Goal: Information Seeking & Learning: Learn about a topic

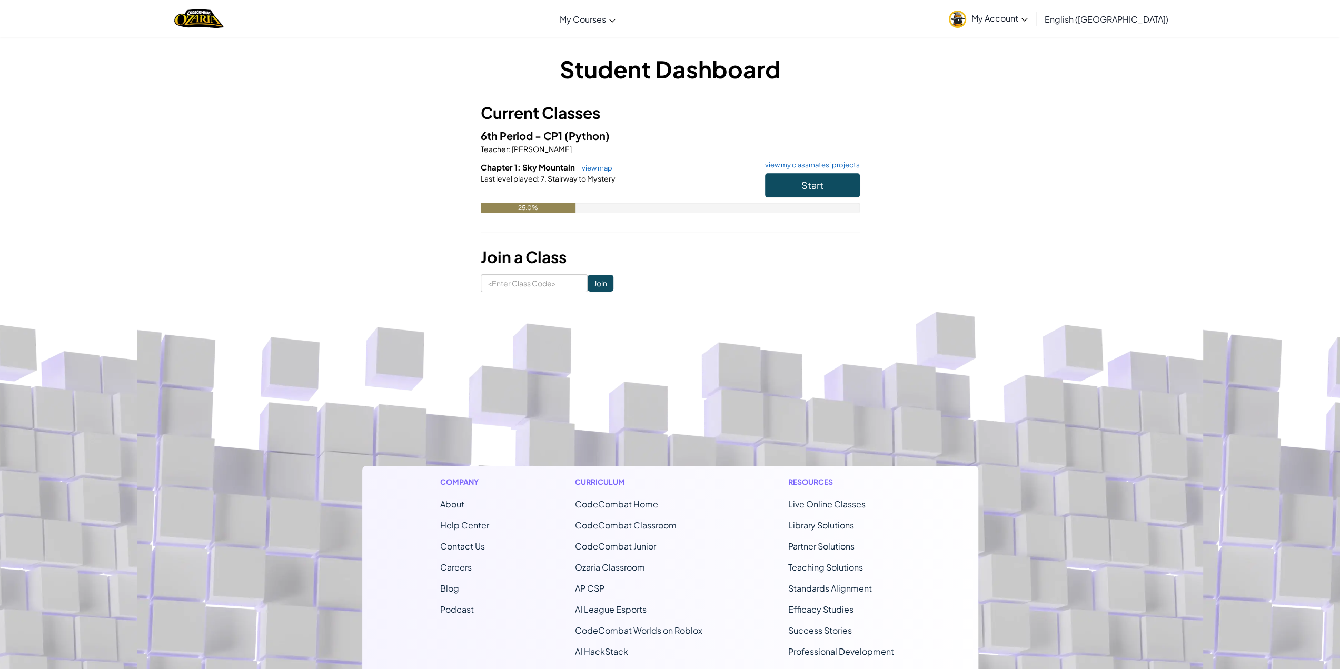
drag, startPoint x: 372, startPoint y: 3, endPoint x: 607, endPoint y: 88, distance: 249.9
click at [607, 88] on div "Student Dashboard Current Classes 6th Period - CP1 (Python) Teacher : [PERSON_N…" at bounding box center [670, 173] width 379 height 240
click at [814, 192] on button "Start" at bounding box center [812, 185] width 95 height 24
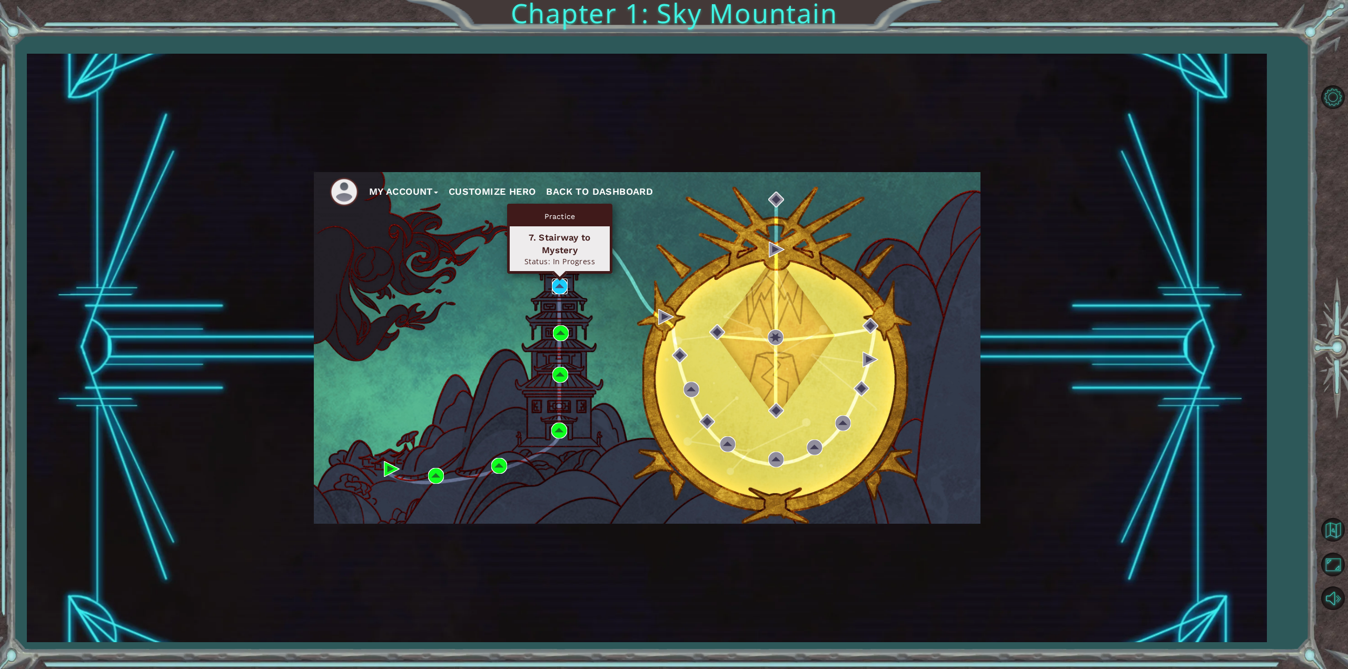
click at [560, 287] on img at bounding box center [560, 287] width 16 height 16
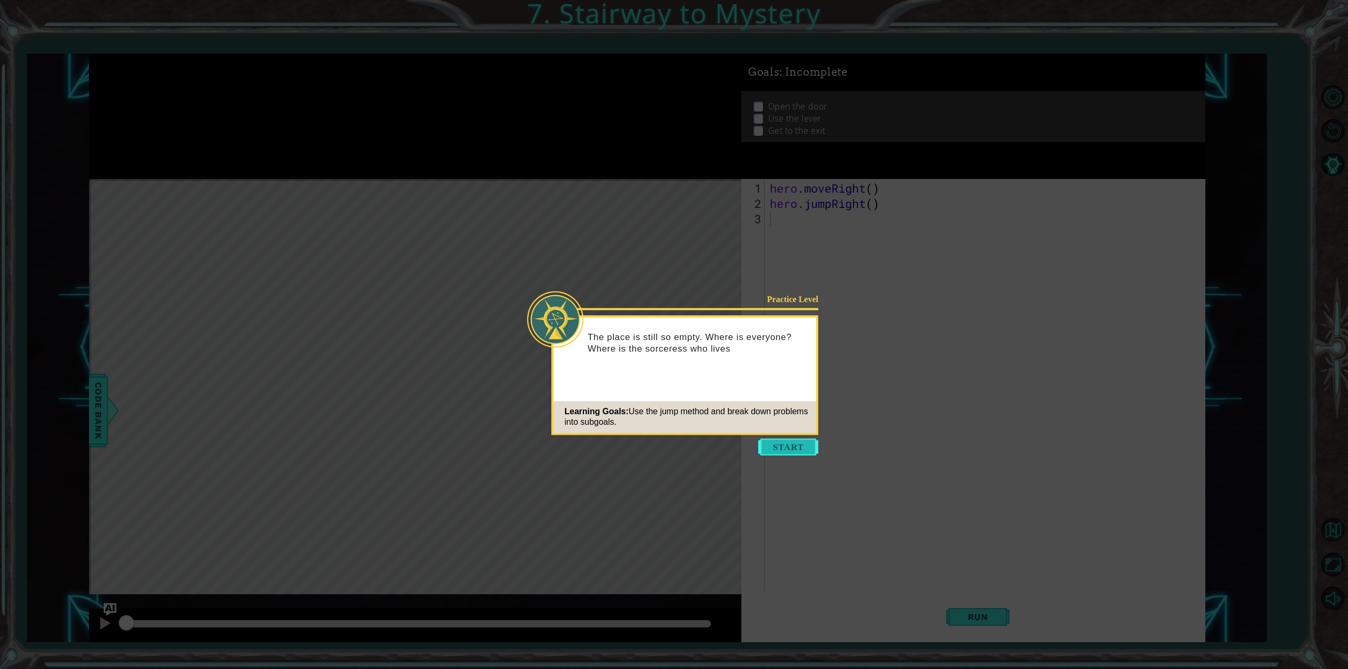
click at [800, 449] on button "Start" at bounding box center [788, 447] width 60 height 17
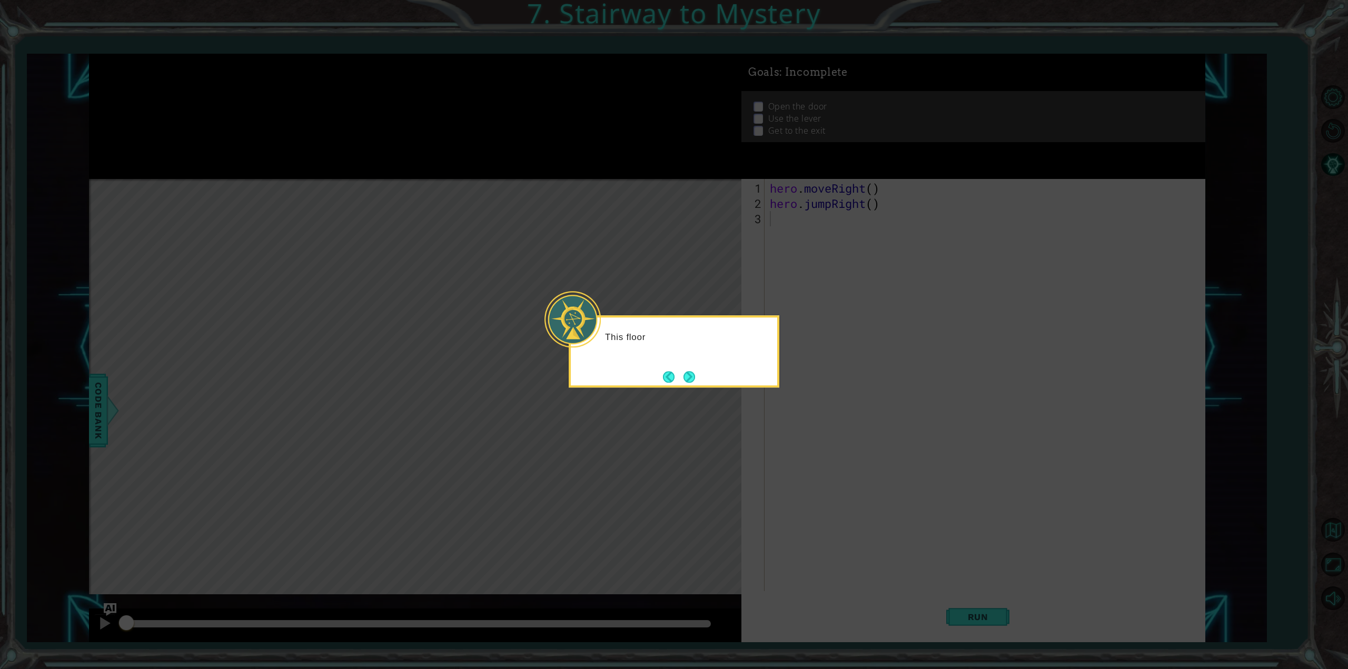
click at [712, 381] on div "This floor" at bounding box center [674, 351] width 211 height 72
click at [692, 371] on button "Next" at bounding box center [690, 377] width 12 height 12
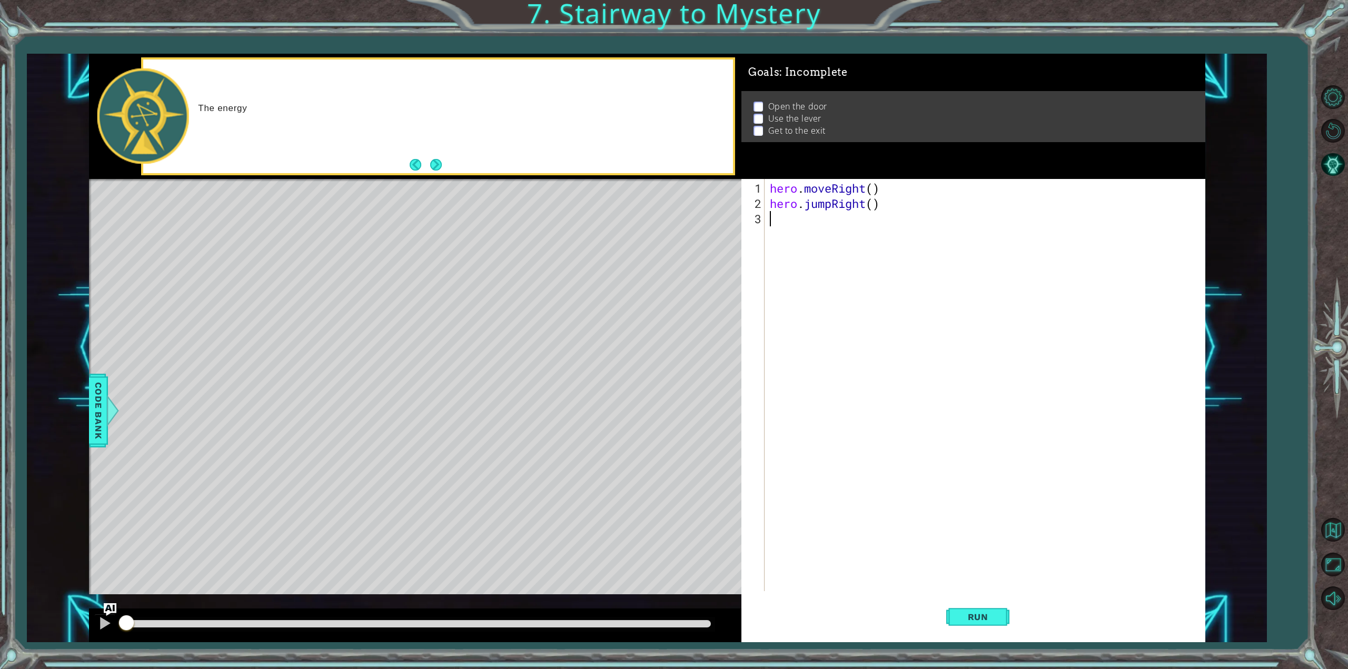
click at [422, 174] on div "The energy" at bounding box center [438, 116] width 594 height 118
click at [382, 94] on div "The energy rivers have g" at bounding box center [438, 117] width 590 height 114
click at [416, 129] on div "The energy rivers have gone crazy in here. I'" at bounding box center [462, 115] width 542 height 37
click at [416, 129] on div "The energy rivers have gone crazy in here. I'll nee" at bounding box center [462, 115] width 542 height 37
click at [416, 129] on div "The energy rivers have gone crazy in here. I'll need to" at bounding box center [462, 115] width 542 height 37
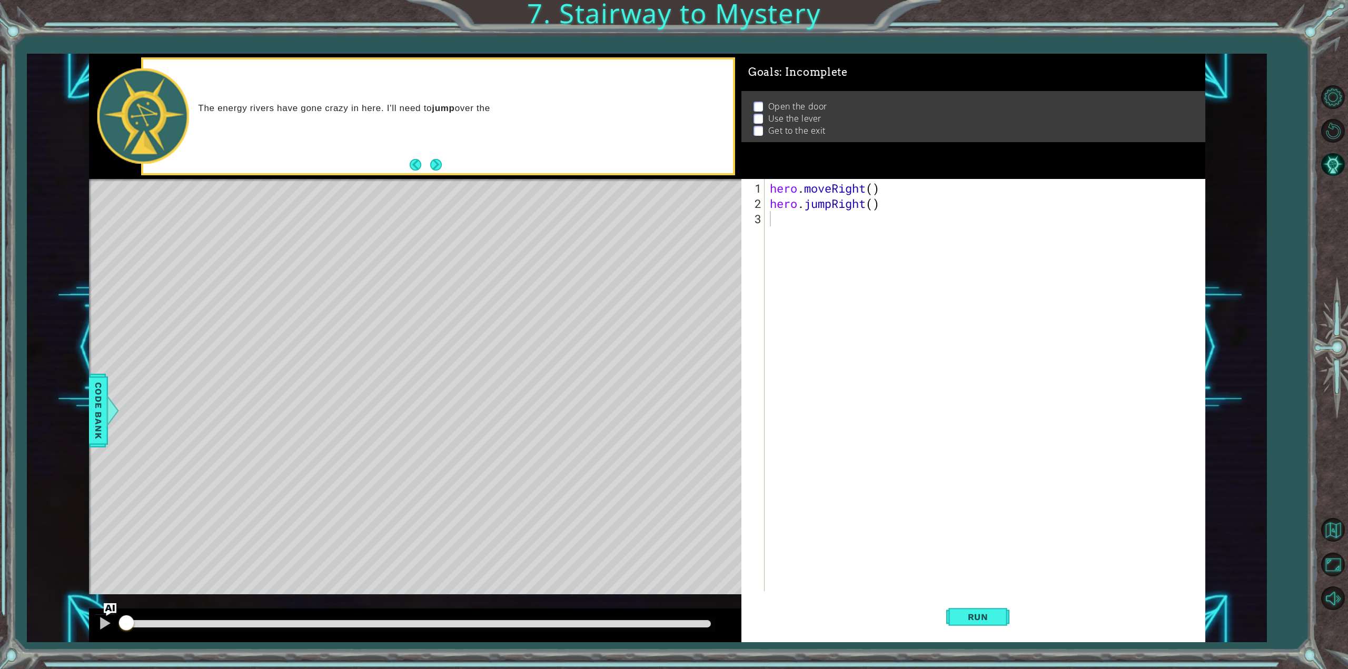
click at [416, 129] on div "The energy rivers have gone crazy in here. I'll need to jump over the" at bounding box center [462, 115] width 542 height 37
click at [433, 159] on button "Next" at bounding box center [436, 165] width 12 height 12
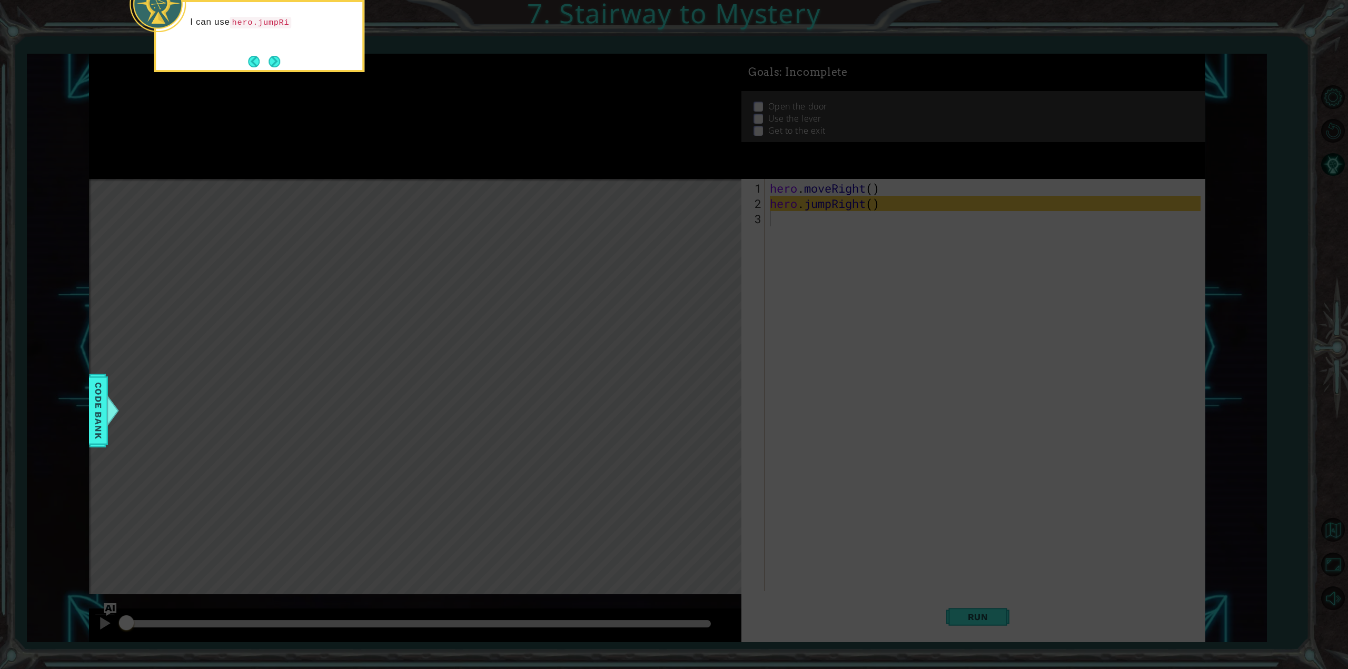
click at [291, 57] on div "I can use hero.jumpRi" at bounding box center [259, 36] width 211 height 72
click at [278, 65] on button "Next" at bounding box center [275, 63] width 12 height 12
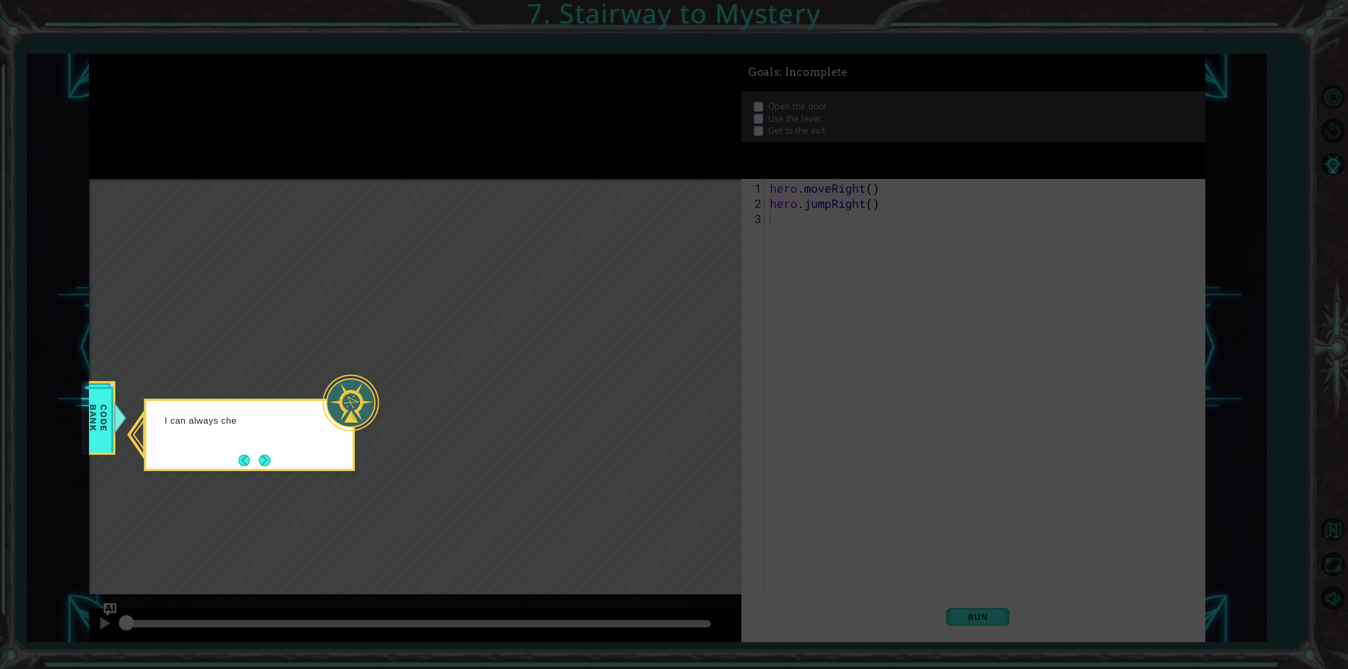
drag, startPoint x: 334, startPoint y: 305, endPoint x: 327, endPoint y: 388, distance: 83.0
click at [329, 327] on icon at bounding box center [674, 334] width 1348 height 669
click at [276, 469] on div "I can always check the CODE BANK to see how t" at bounding box center [249, 435] width 211 height 72
click at [259, 458] on button "Next" at bounding box center [265, 461] width 12 height 12
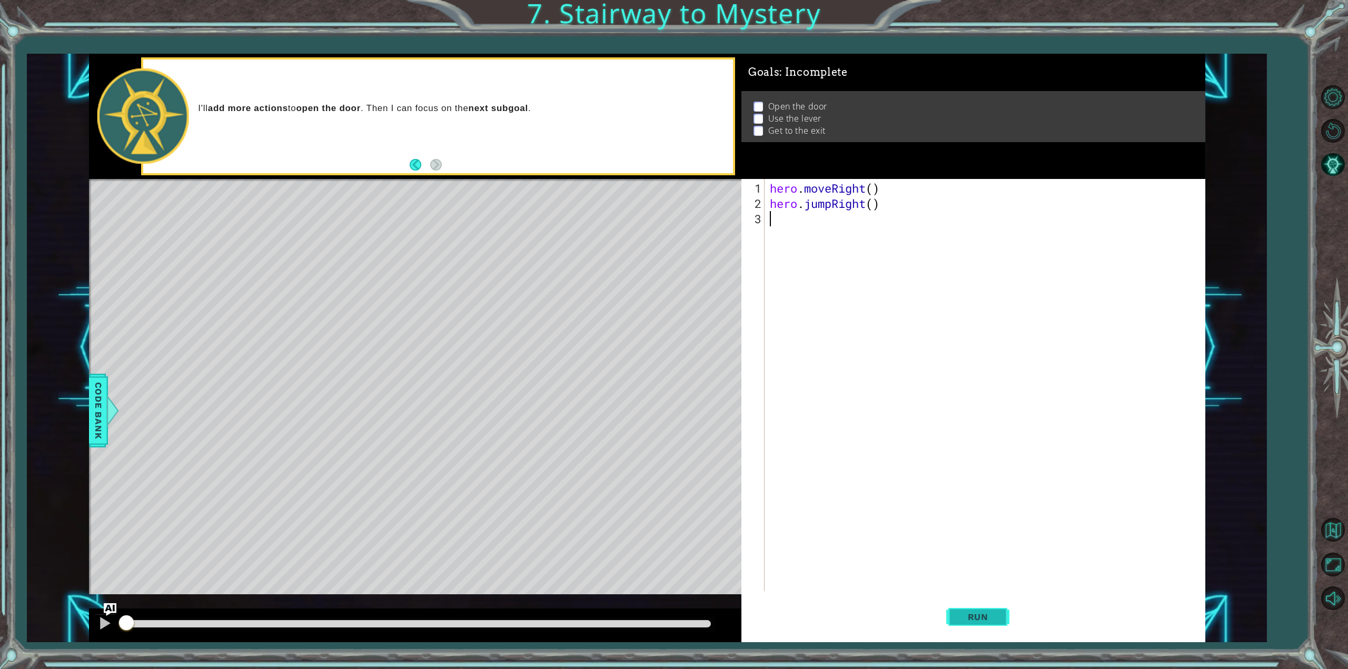
click at [995, 614] on span "Run" at bounding box center [978, 617] width 42 height 11
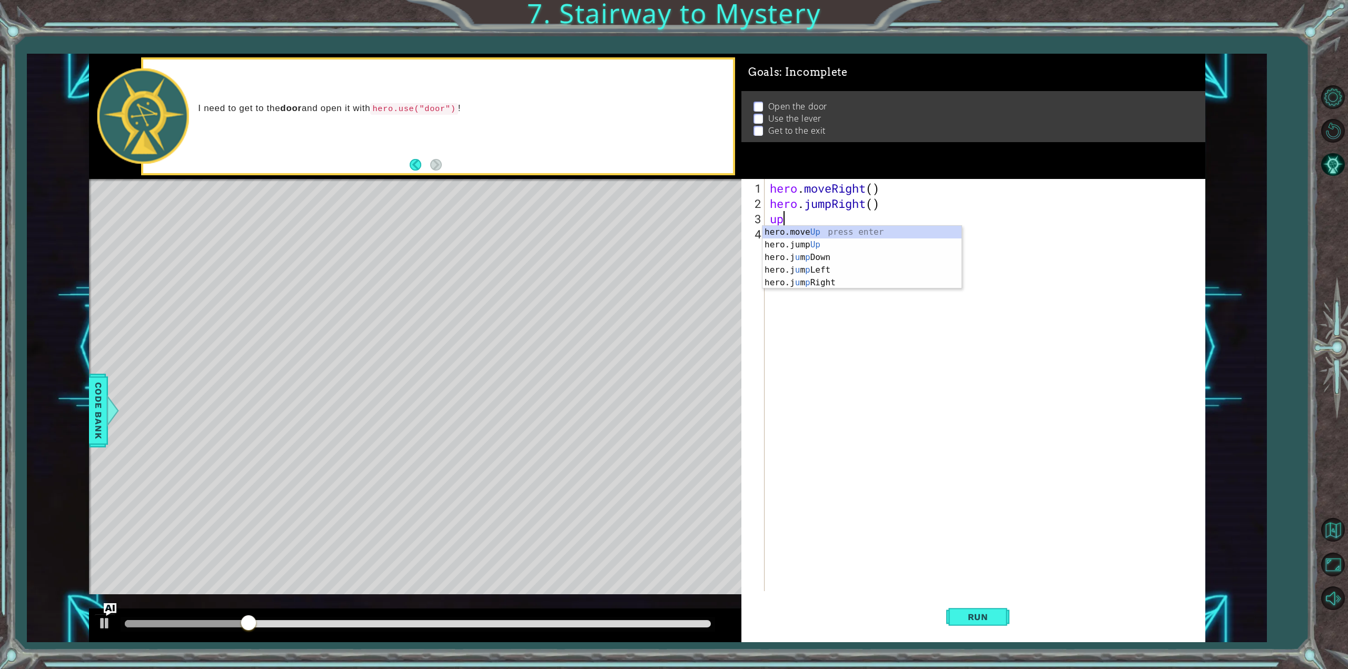
type textarea "hero.moveUp(1)"
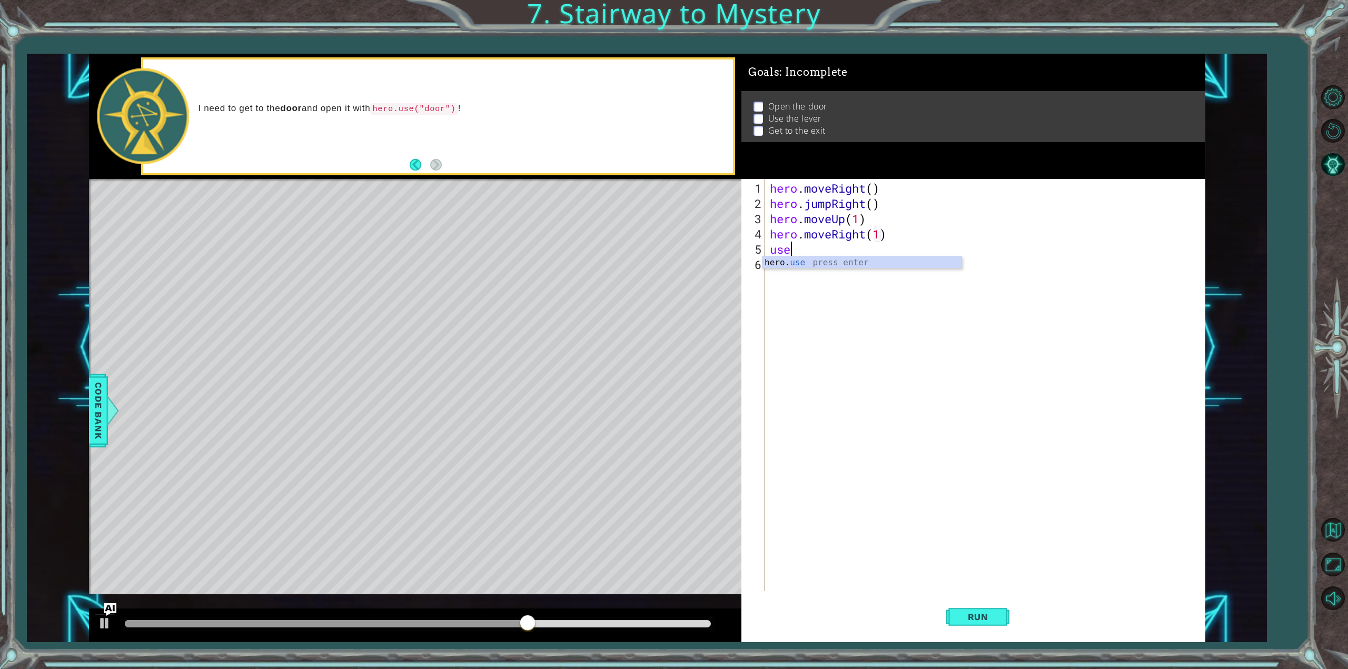
scroll to position [0, 4]
type textarea "hero.use("door")"
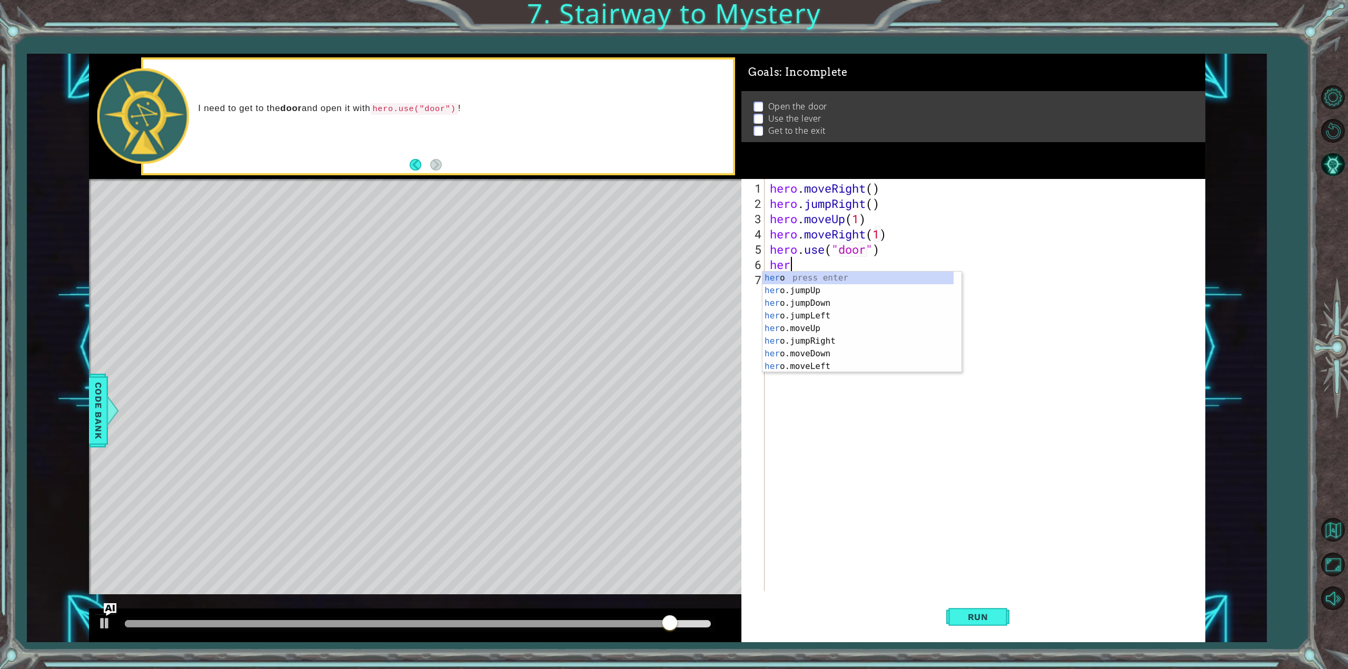
scroll to position [0, 0]
type textarea "h"
type textarea "hero.moveUp(1)"
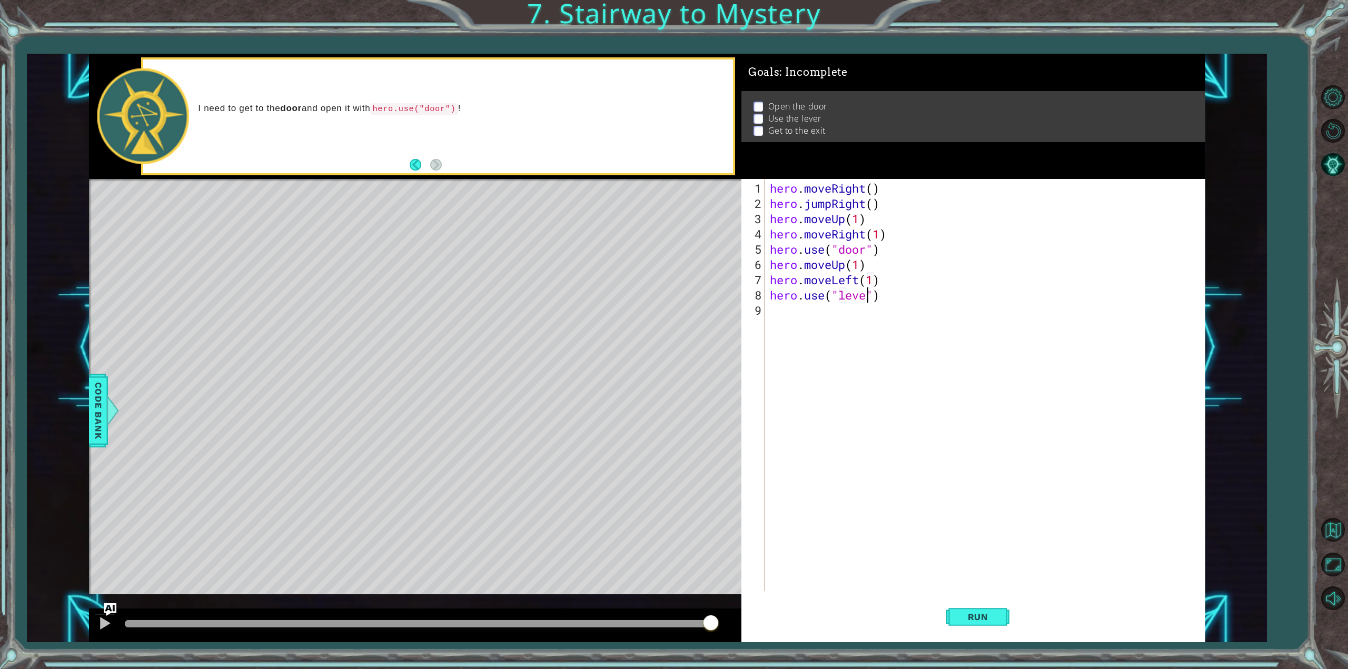
scroll to position [0, 4]
type textarea "hero.use("lever")"
type textarea "hero.moveLeft(2)"
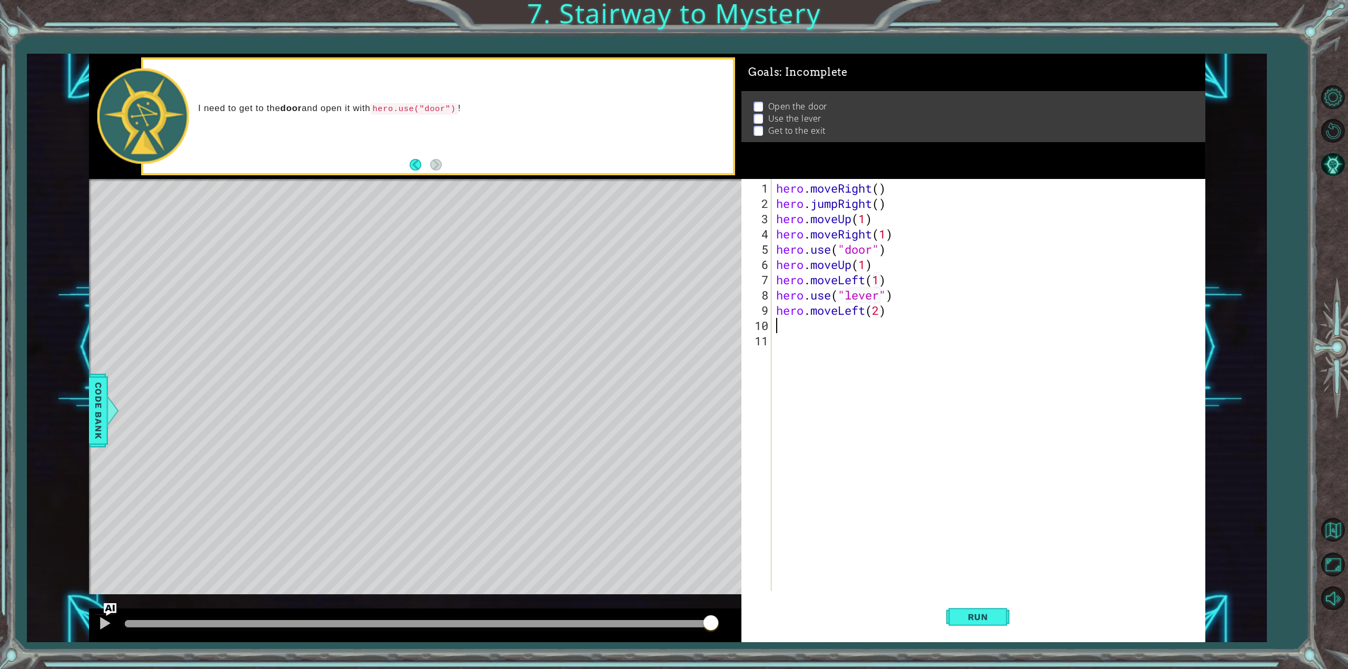
type textarea "j"
type textarea "hero.moveRight(2)"
click at [978, 615] on span "Run" at bounding box center [978, 617] width 42 height 11
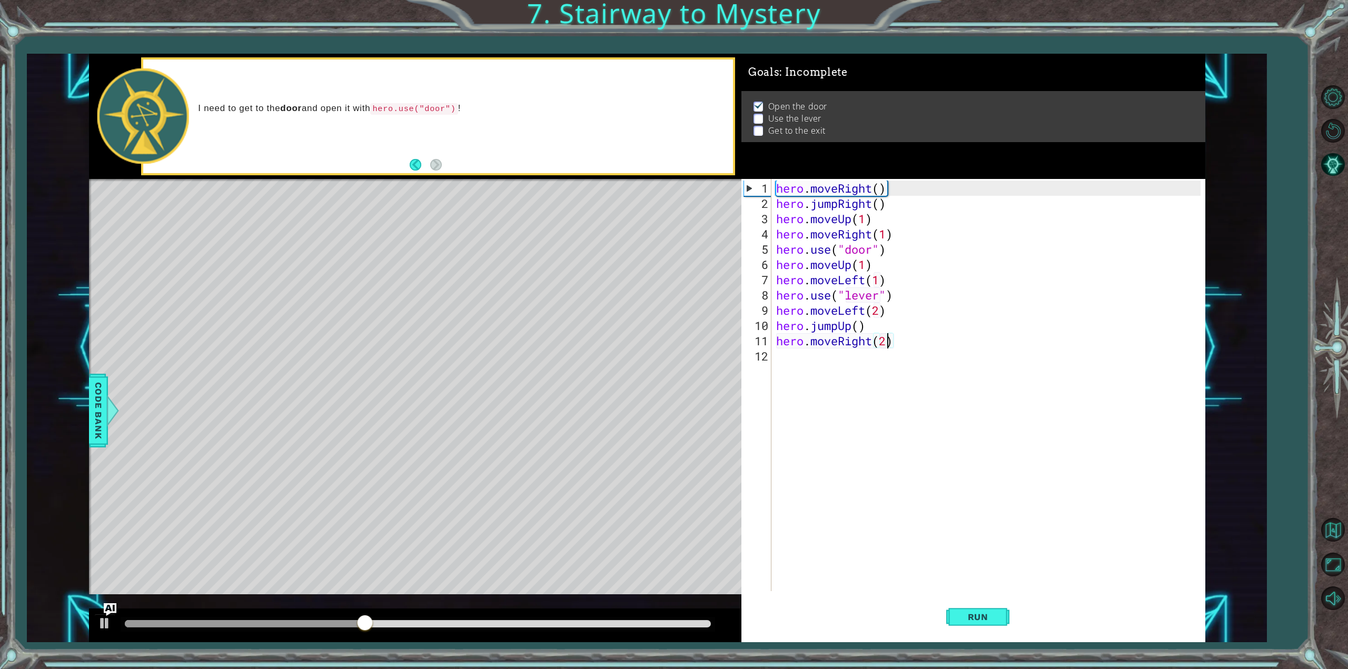
click at [795, 428] on div "hero . moveRight ( ) hero . jumpRight ( ) hero . moveUp ( 1 ) hero . moveRight …" at bounding box center [990, 402] width 432 height 443
click at [104, 627] on div at bounding box center [105, 624] width 14 height 14
click at [865, 265] on div "hero . moveRight ( ) hero . jumpRight ( ) hero . moveUp ( 1 ) hero . moveRight …" at bounding box center [990, 402] width 432 height 443
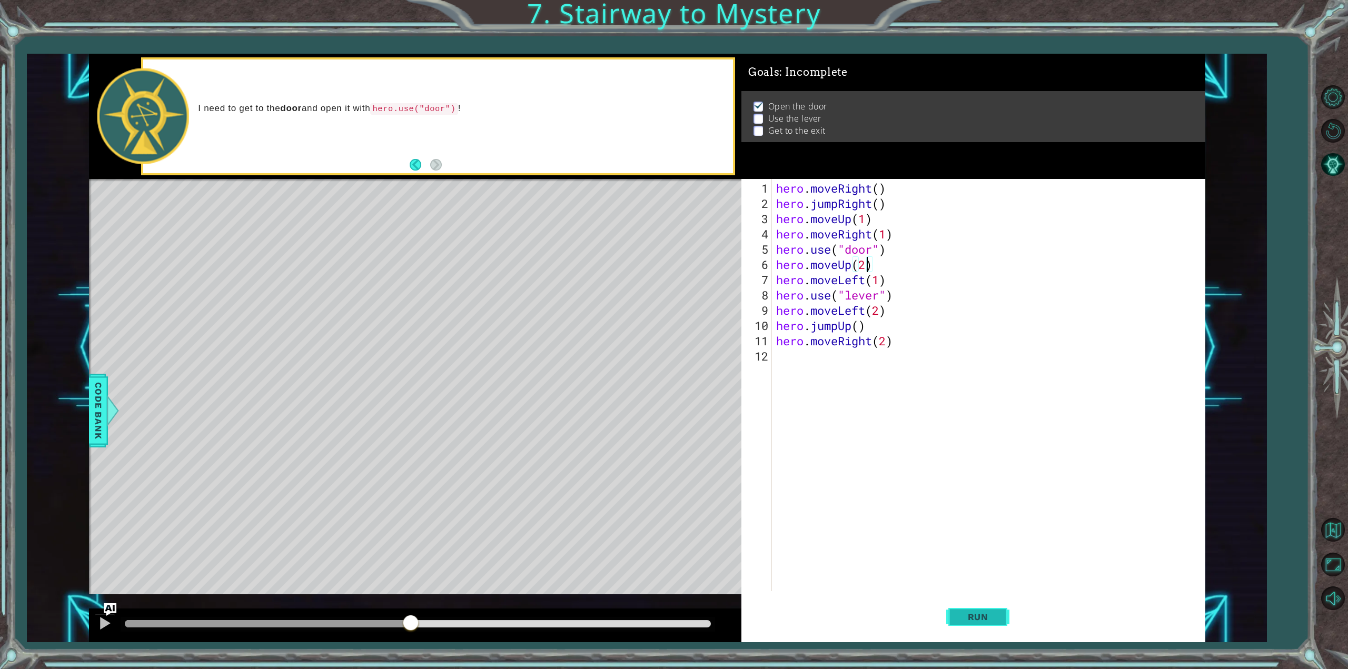
type textarea "hero.moveUp(2)"
click at [993, 610] on button "Run" at bounding box center [977, 617] width 63 height 46
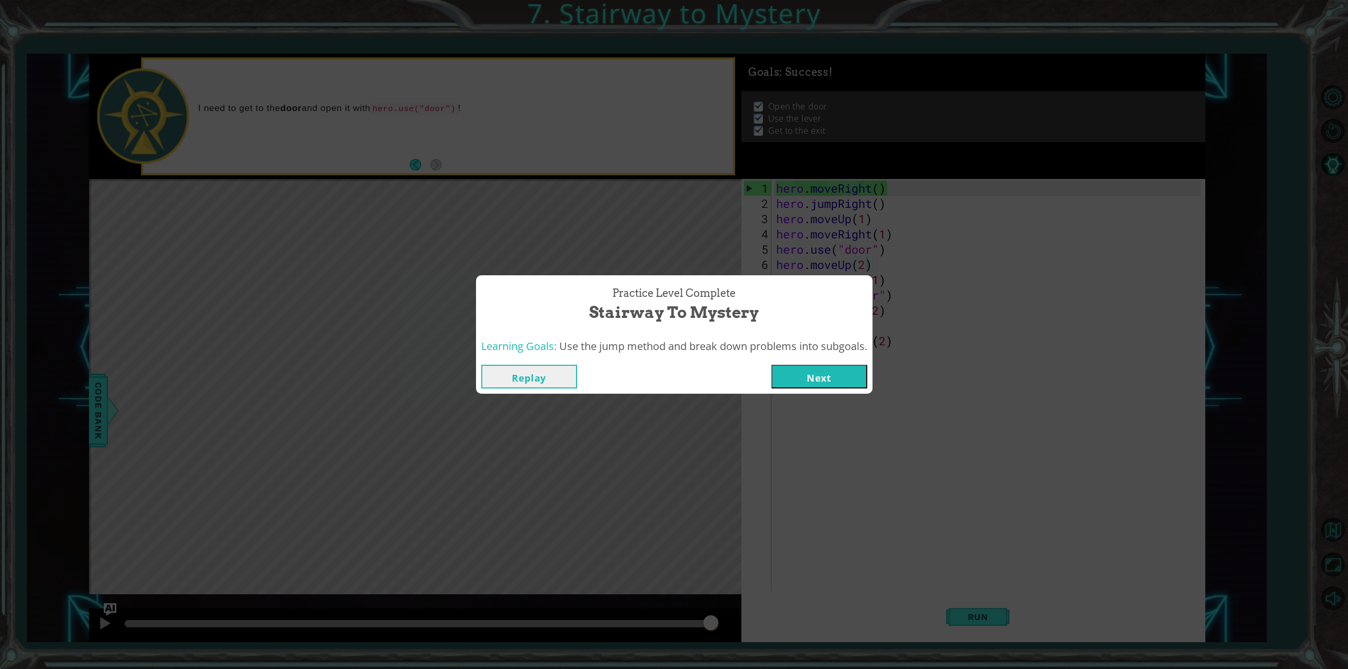
click at [825, 372] on button "Next" at bounding box center [820, 377] width 96 height 24
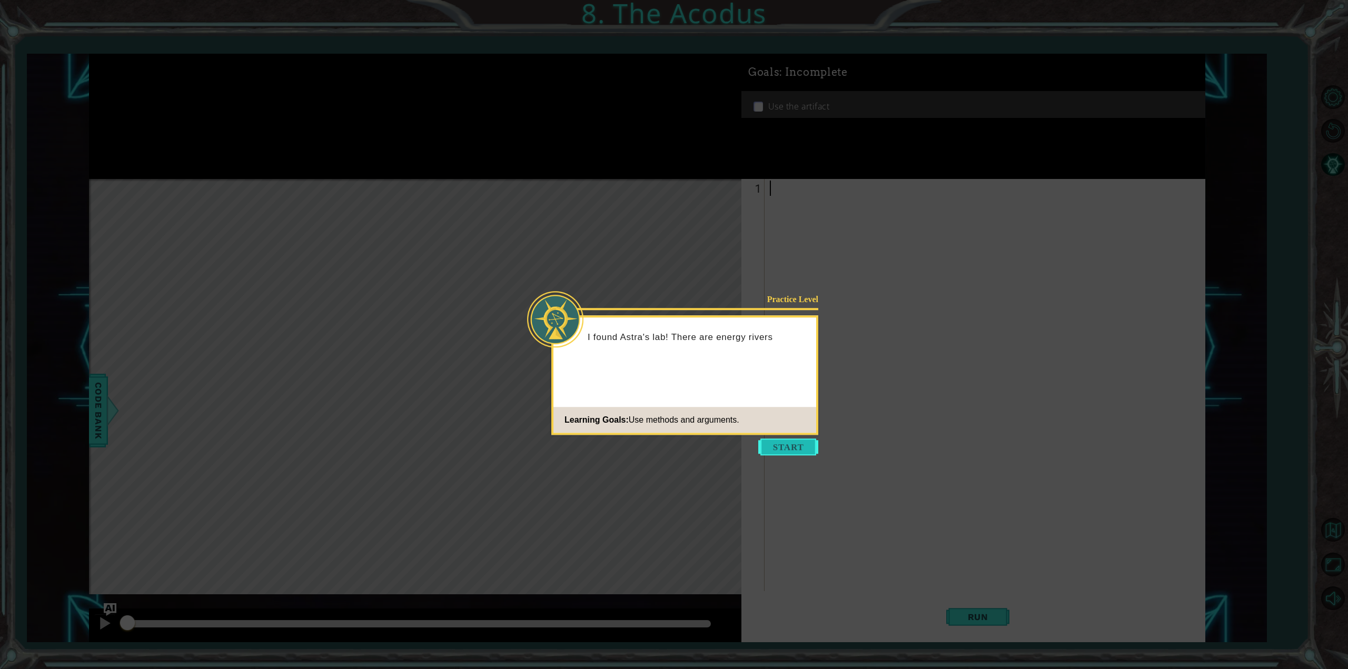
click at [773, 452] on button "Start" at bounding box center [788, 447] width 60 height 17
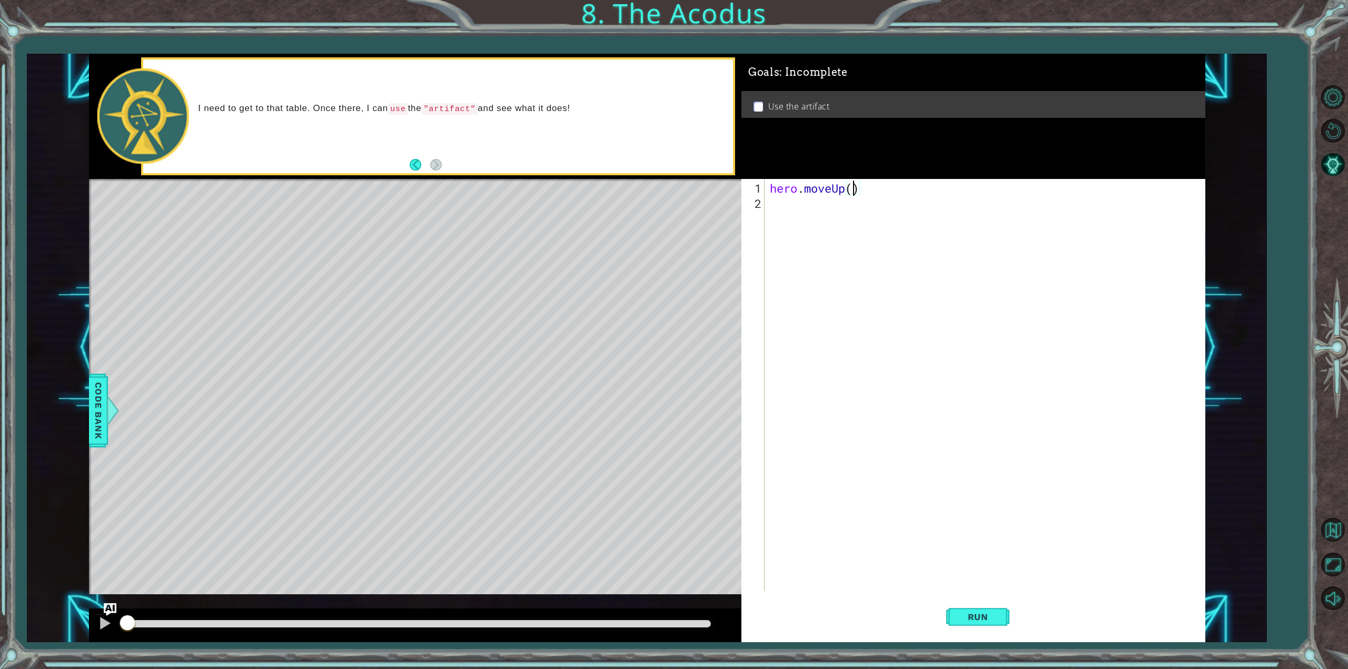
type textarea "hero.moveUp(2)"
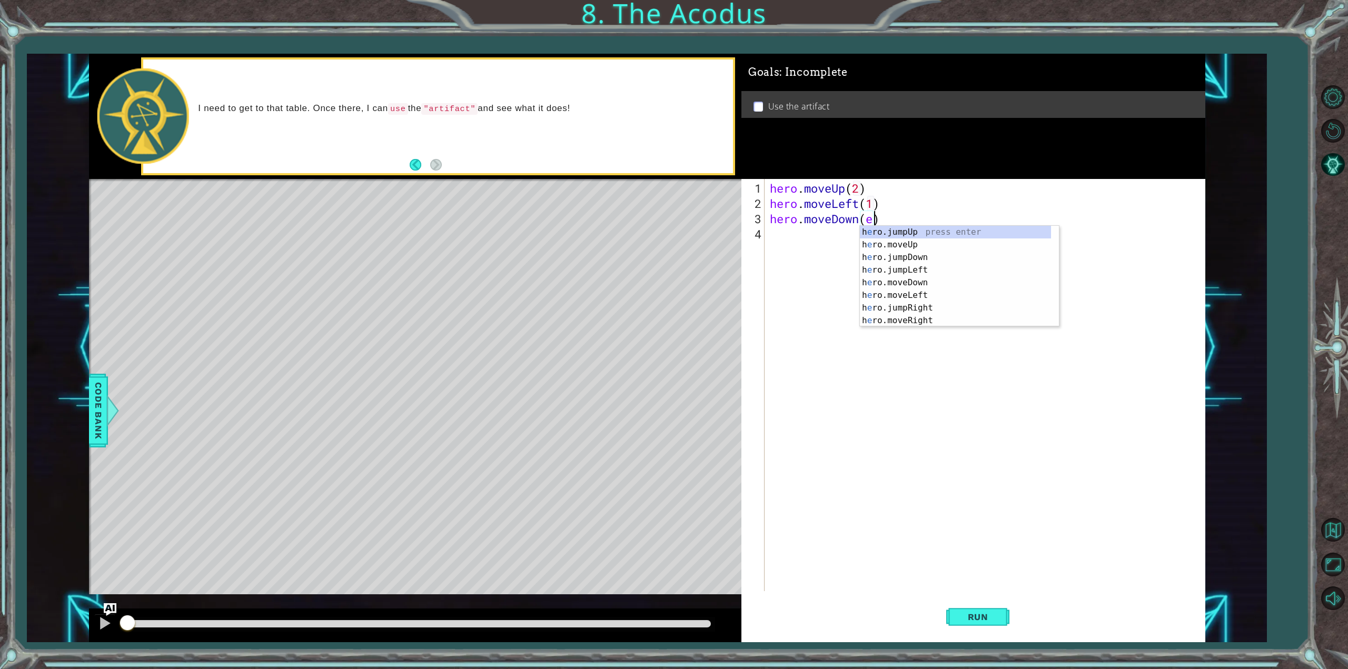
scroll to position [0, 4]
type textarea "hero.moveDown(2)"
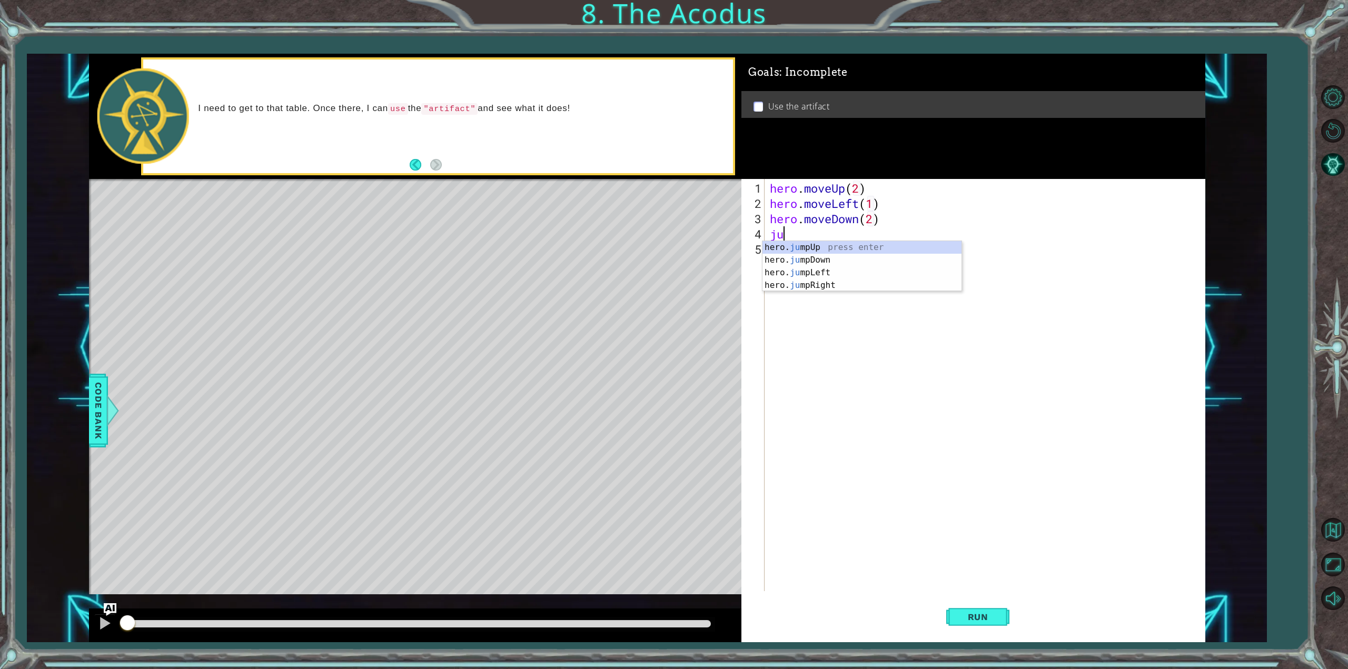
scroll to position [0, 0]
type textarea "jump"
type textarea "hero.moveUp(2)"
type textarea "hero.use("artifact")"
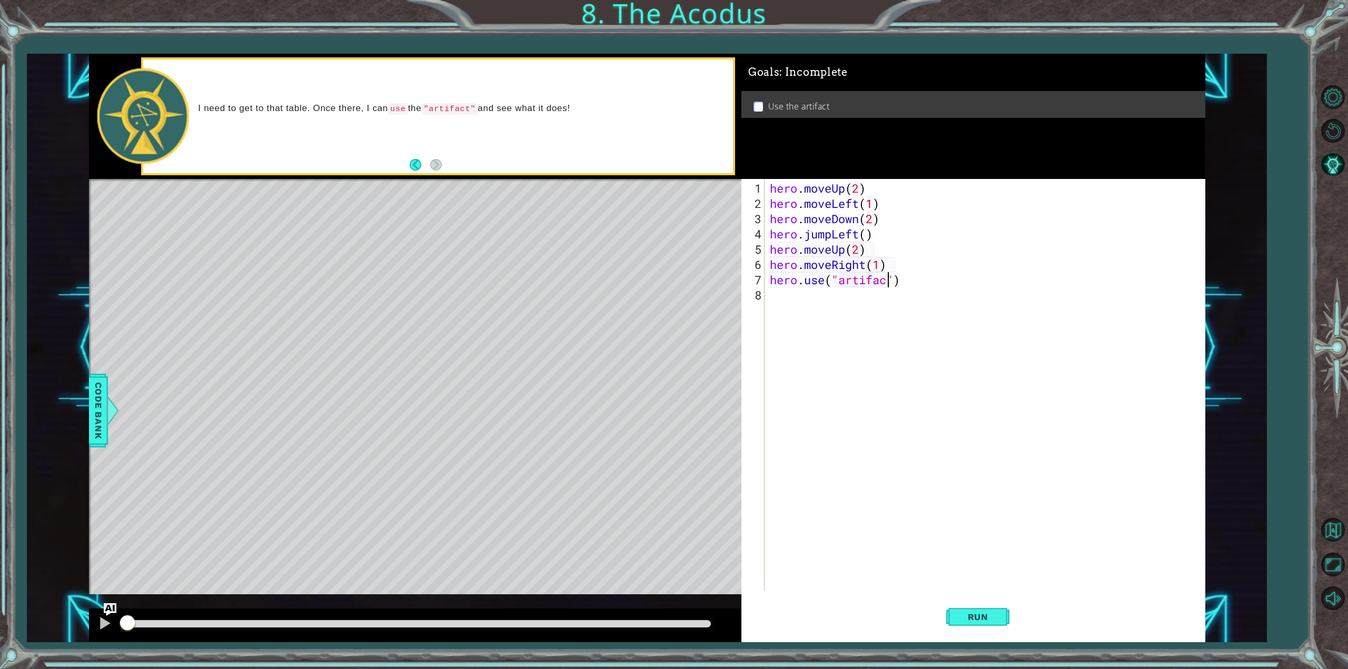
scroll to position [0, 5]
click at [1045, 503] on div "hero . moveUp ( 2 ) hero . moveLeft ( 1 ) hero . moveDown ( 2 ) hero . jumpLeft…" at bounding box center [987, 402] width 438 height 443
click at [980, 618] on span "Run" at bounding box center [978, 617] width 42 height 11
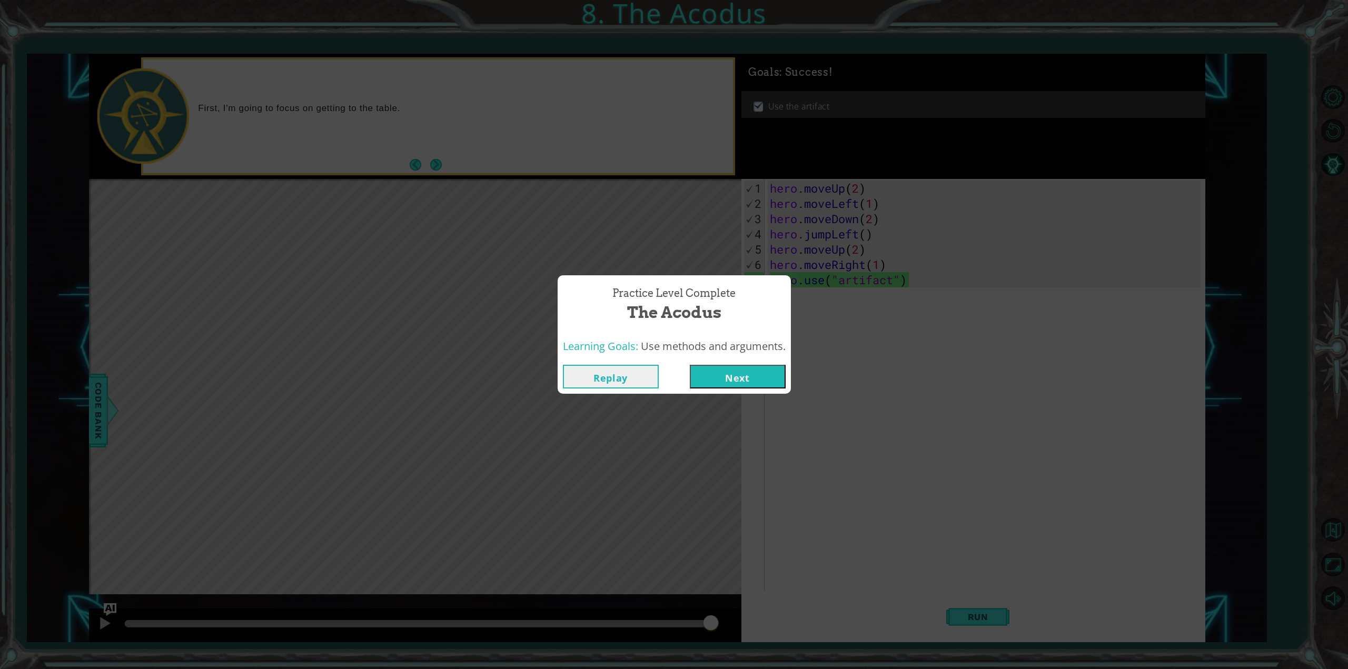
click at [750, 378] on button "Next" at bounding box center [738, 377] width 96 height 24
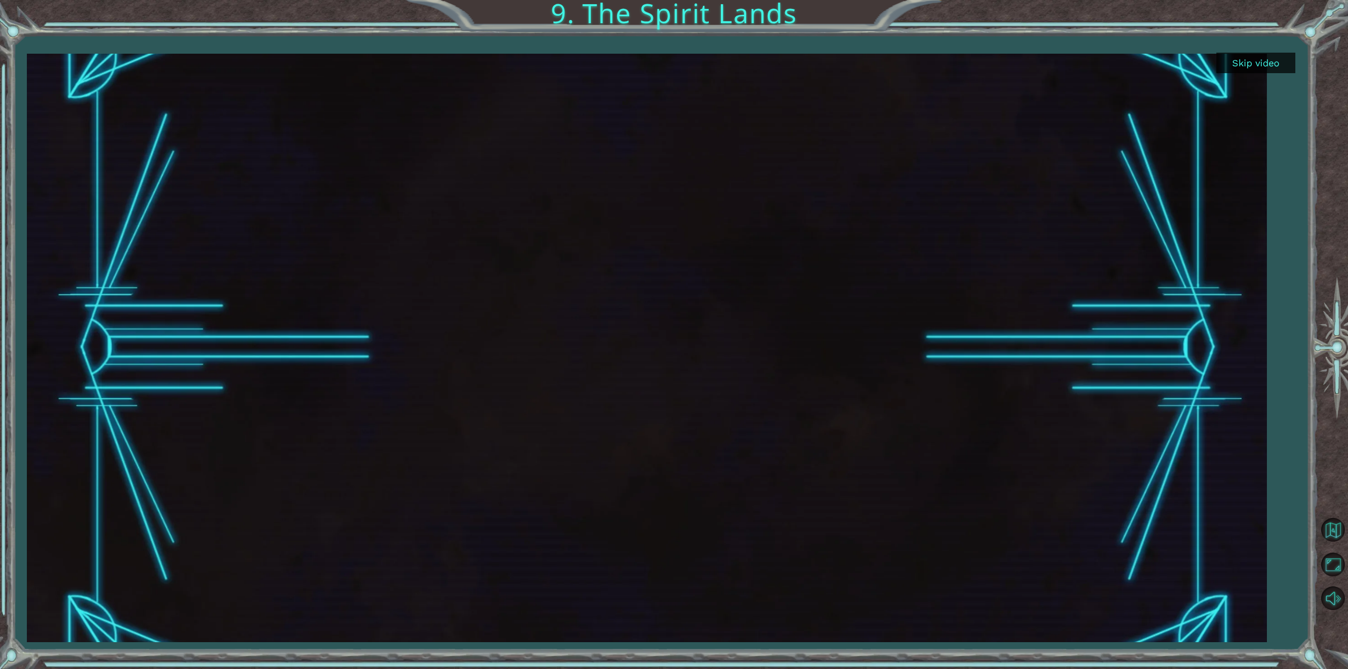
click at [1256, 66] on button "Skip video" at bounding box center [1256, 63] width 79 height 21
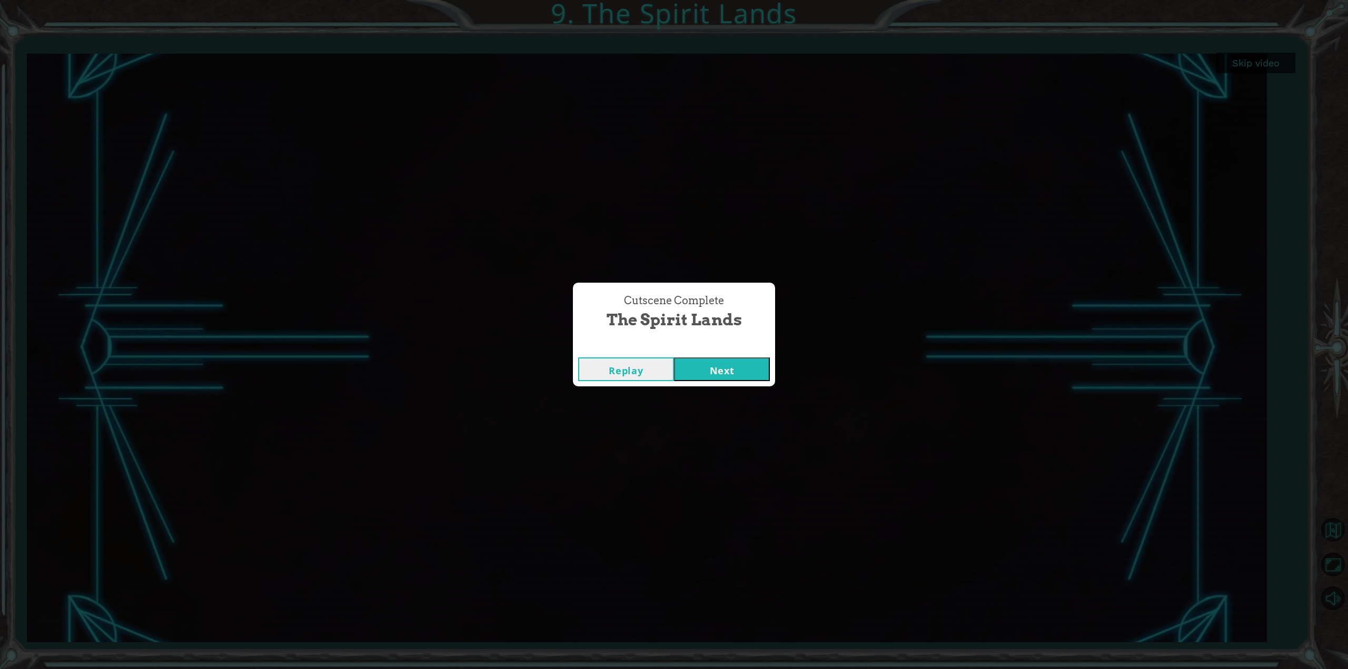
click at [717, 364] on button "Next" at bounding box center [722, 370] width 96 height 24
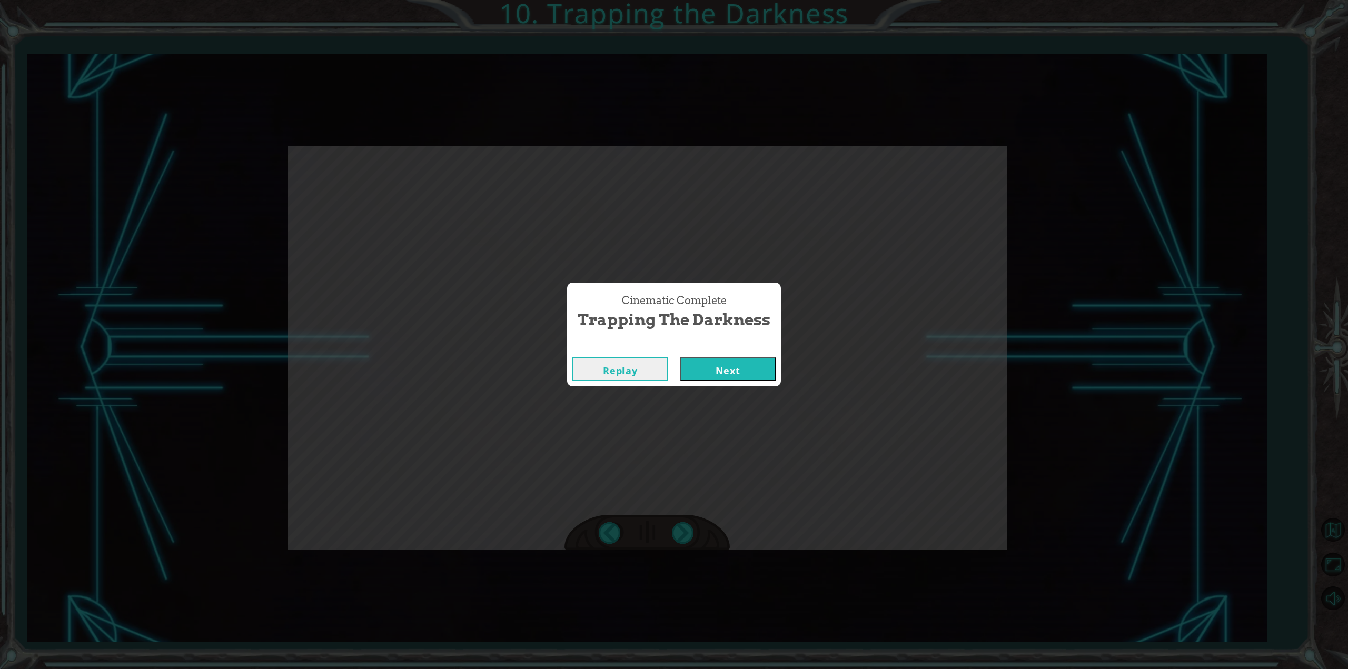
click at [748, 366] on button "Next" at bounding box center [728, 370] width 96 height 24
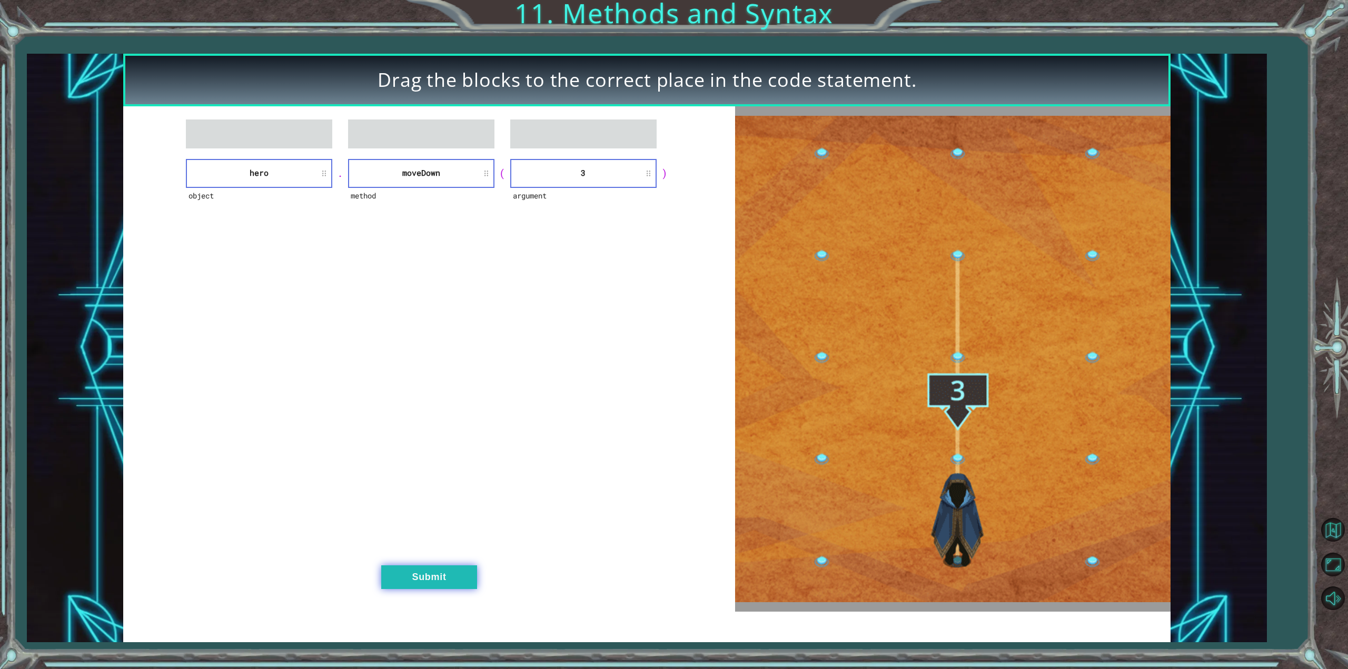
click at [432, 584] on button "Submit" at bounding box center [429, 578] width 96 height 24
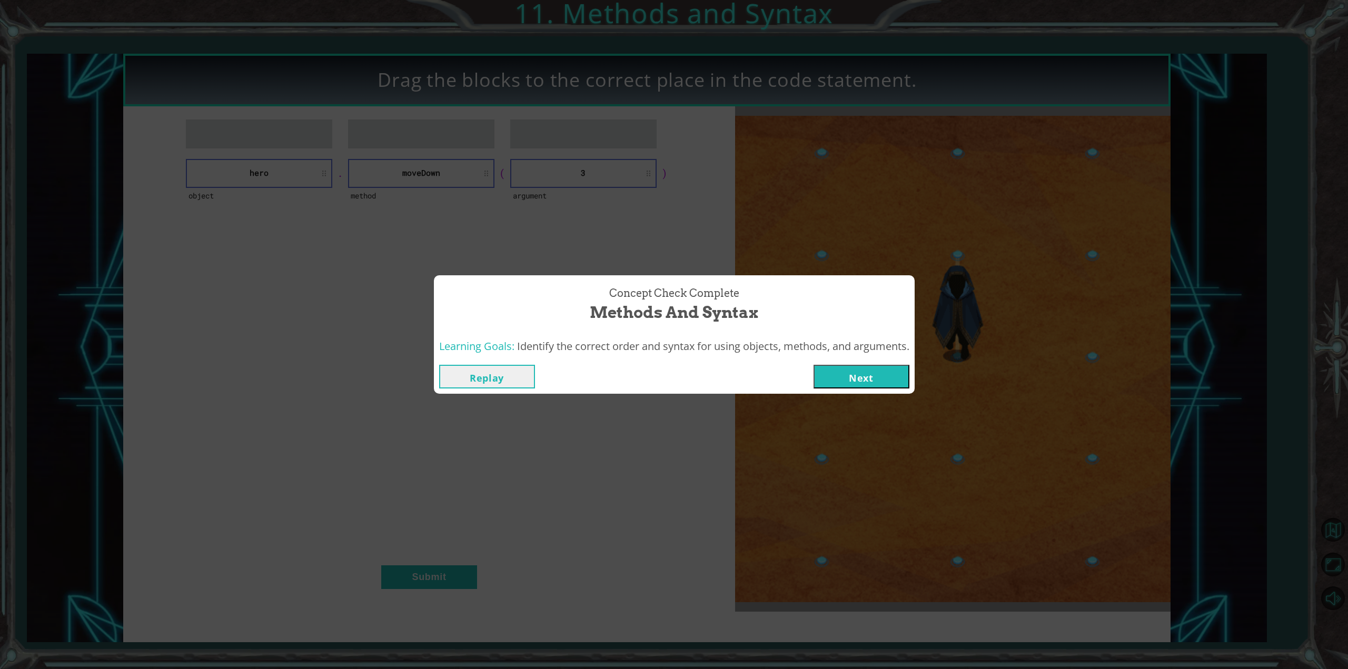
click at [883, 372] on button "Next" at bounding box center [862, 377] width 96 height 24
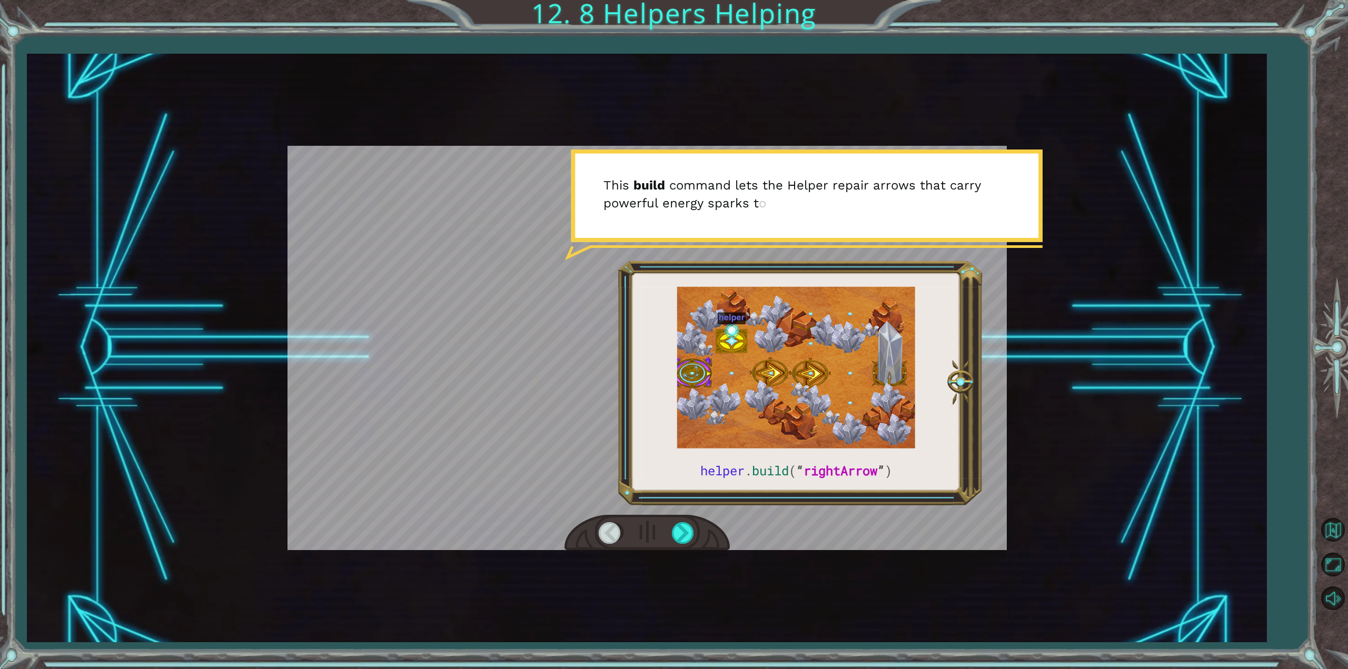
click at [605, 530] on div at bounding box center [611, 533] width 24 height 22
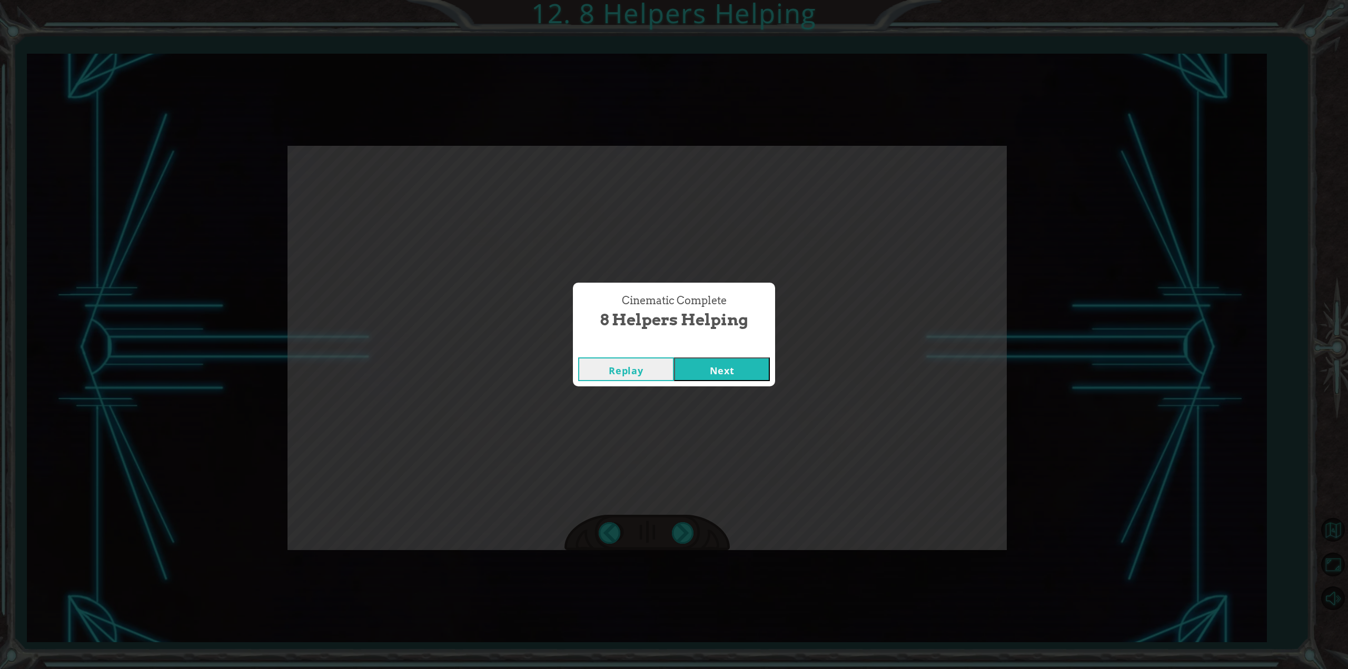
click at [697, 362] on button "Next" at bounding box center [722, 370] width 96 height 24
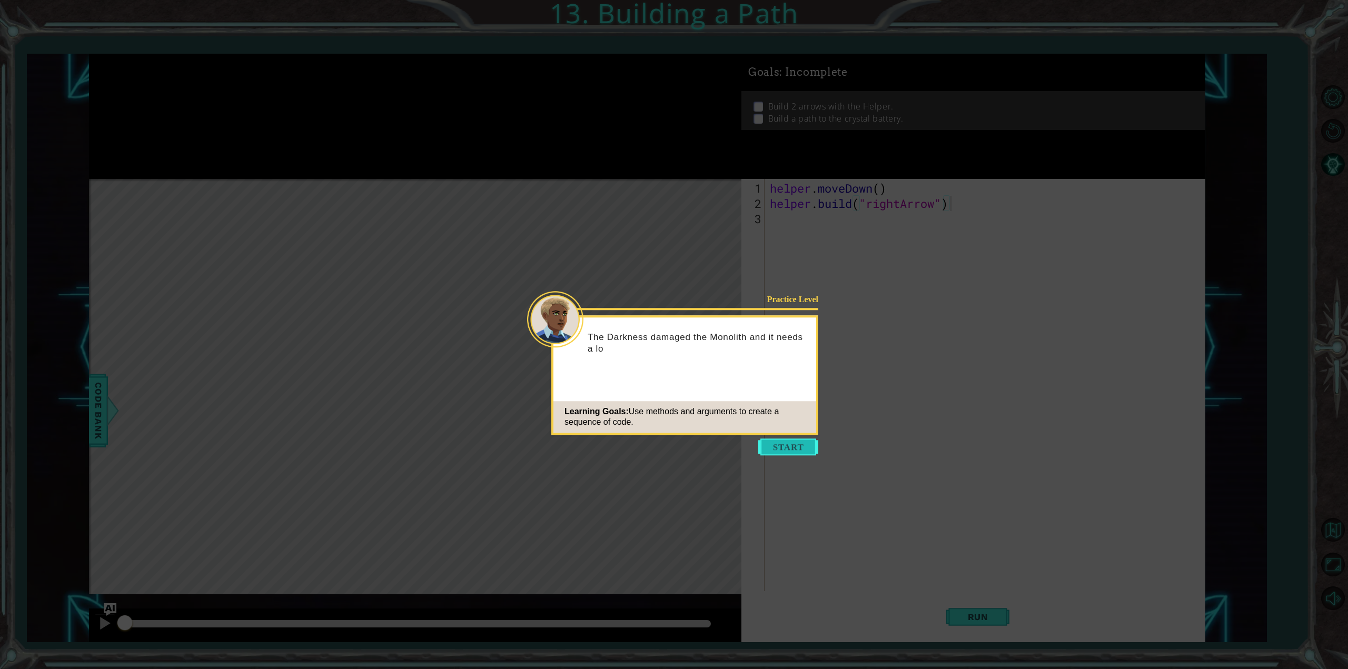
click at [782, 450] on button "Start" at bounding box center [788, 447] width 60 height 17
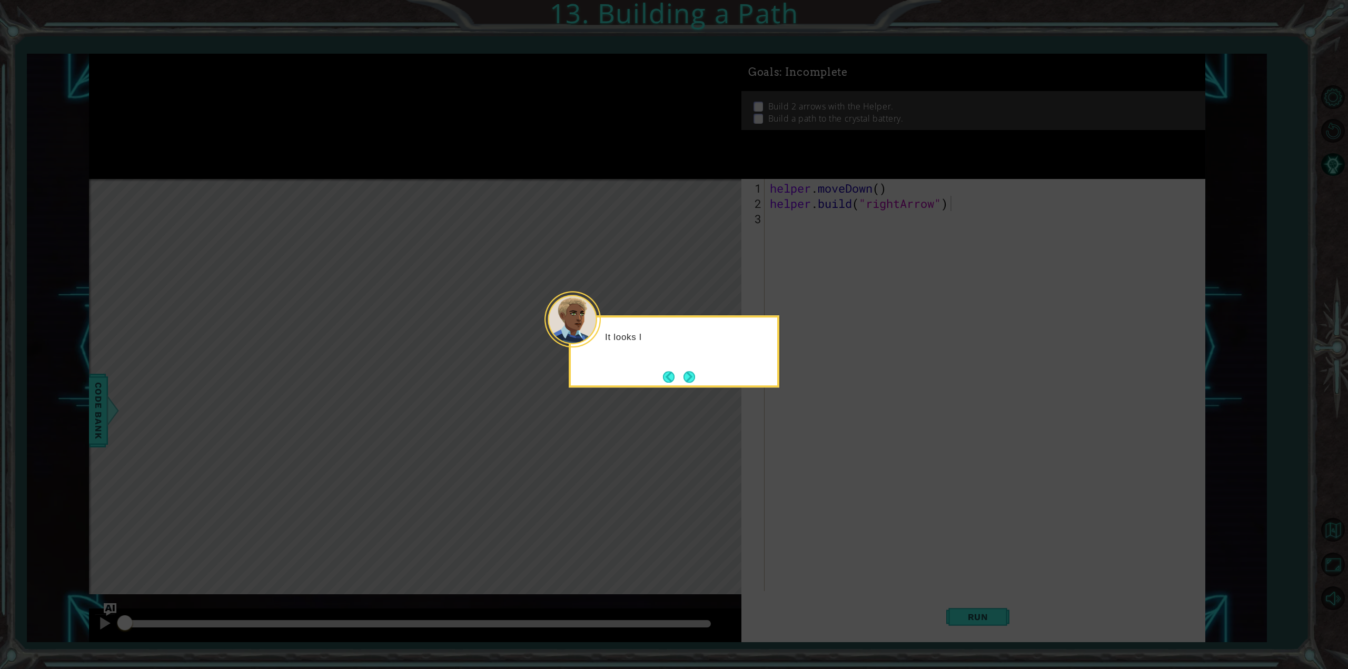
click at [771, 423] on icon at bounding box center [674, 334] width 1348 height 669
click at [689, 376] on button "Next" at bounding box center [690, 377] width 12 height 12
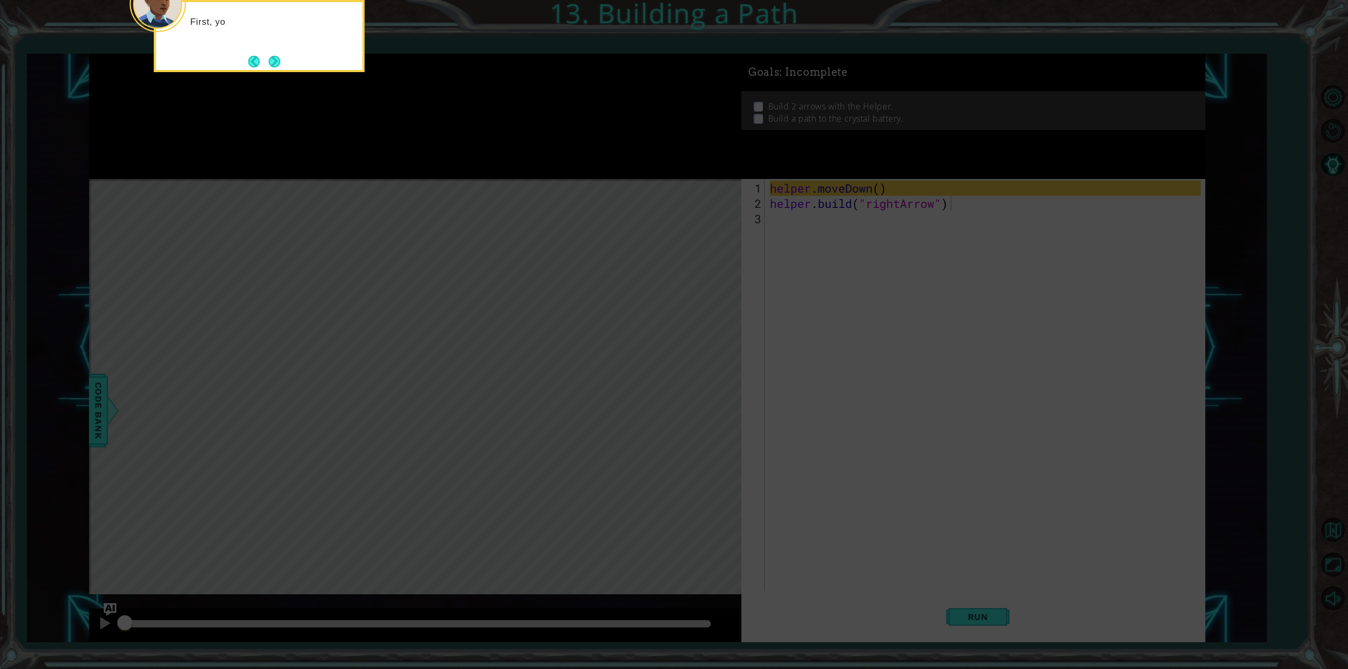
drag, startPoint x: 479, startPoint y: 191, endPoint x: 345, endPoint y: 144, distance: 142.4
click at [475, 188] on icon at bounding box center [674, 100] width 1348 height 1139
click at [272, 53] on div "First, you move the Helper to an empty spot in the path." at bounding box center [259, 32] width 206 height 53
click at [272, 57] on button "Next" at bounding box center [275, 61] width 12 height 12
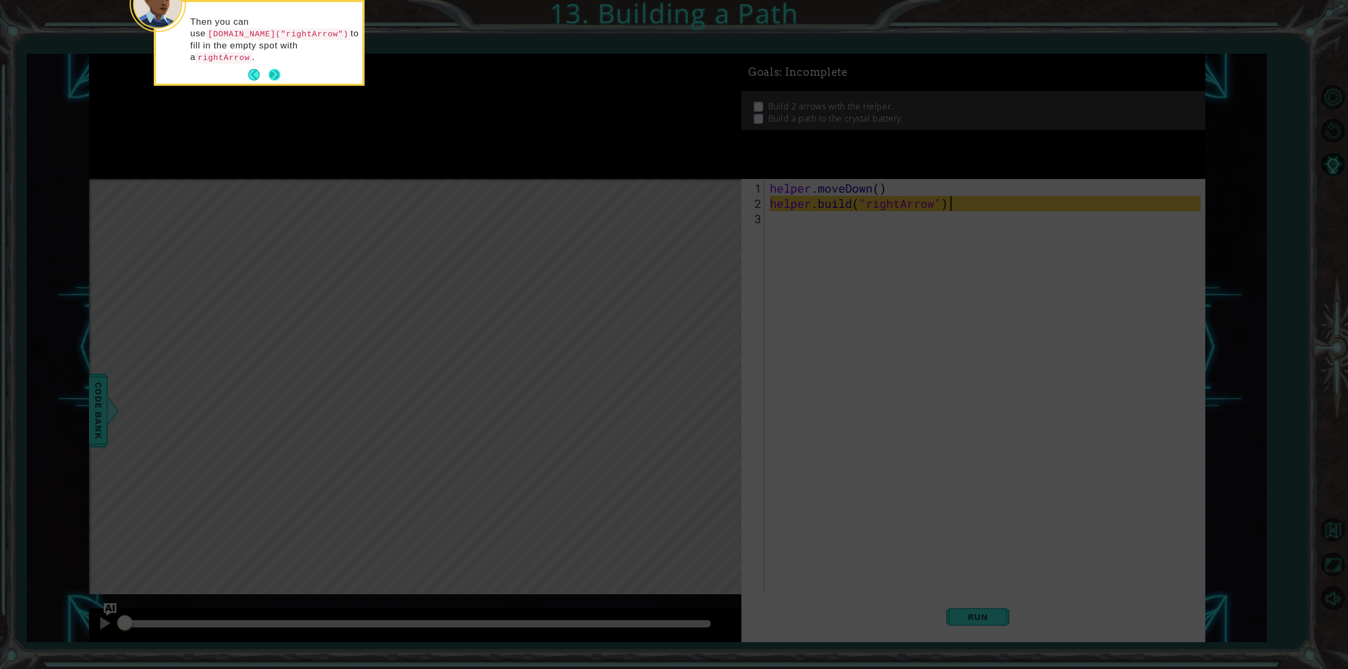
click at [275, 69] on button "Next" at bounding box center [275, 75] width 12 height 12
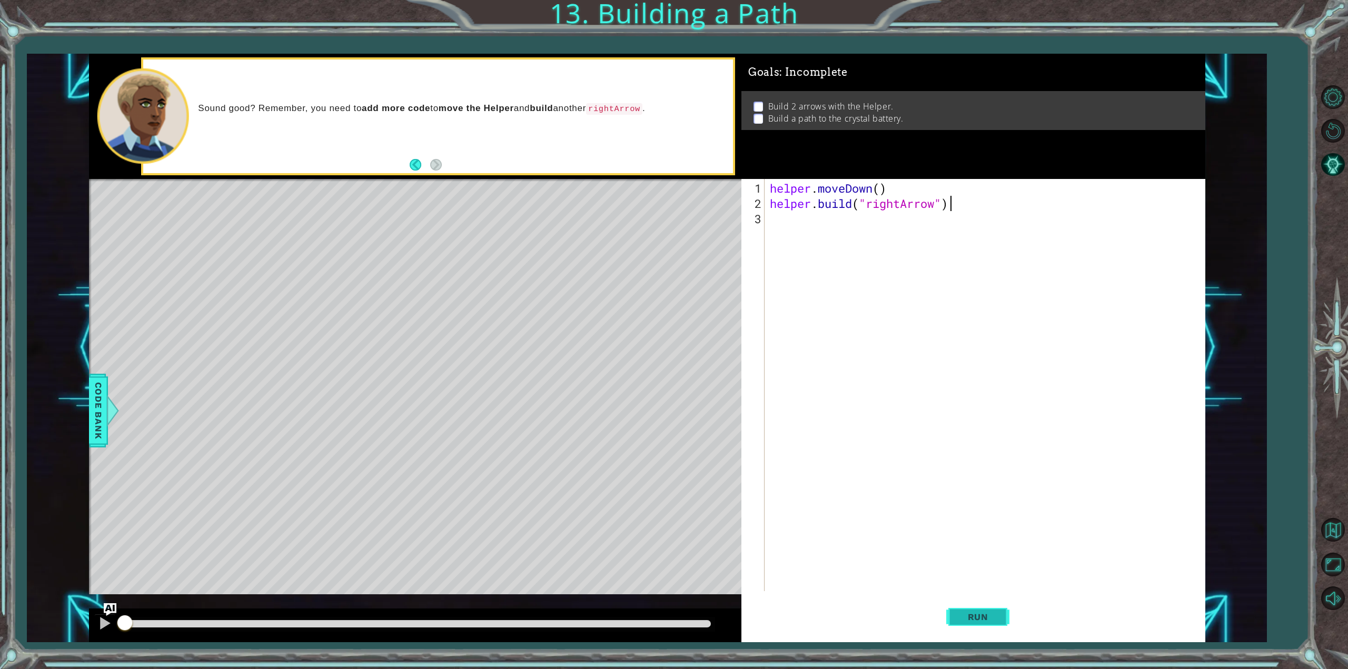
click at [978, 620] on span "Run" at bounding box center [978, 617] width 42 height 11
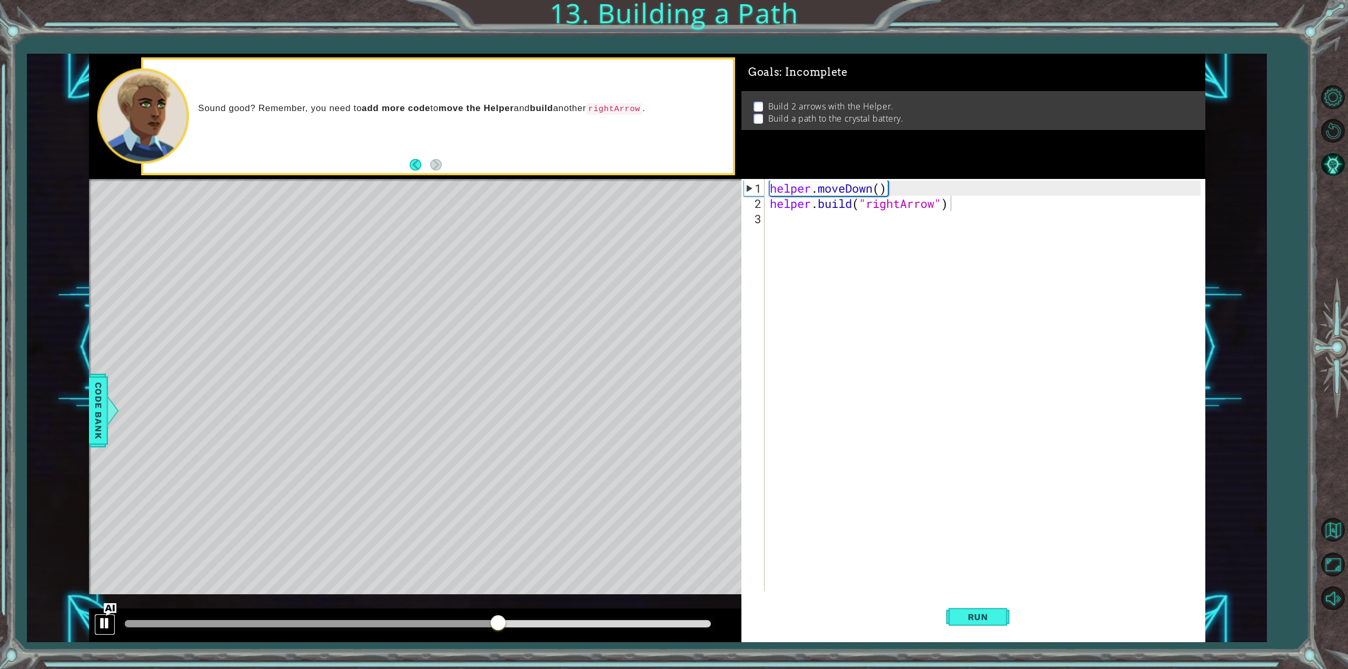
click at [102, 624] on div at bounding box center [105, 624] width 14 height 14
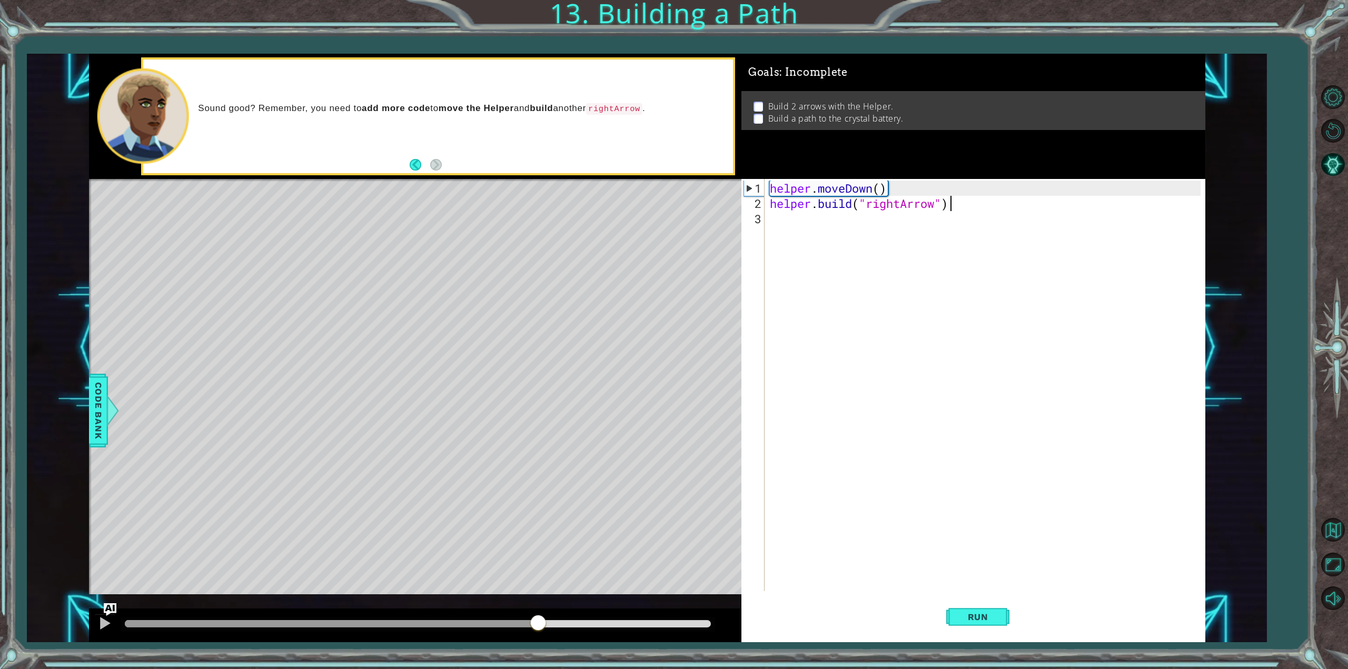
click at [981, 205] on div "helper . moveDown ( ) helper . build ( "rightArrow" )" at bounding box center [987, 402] width 438 height 443
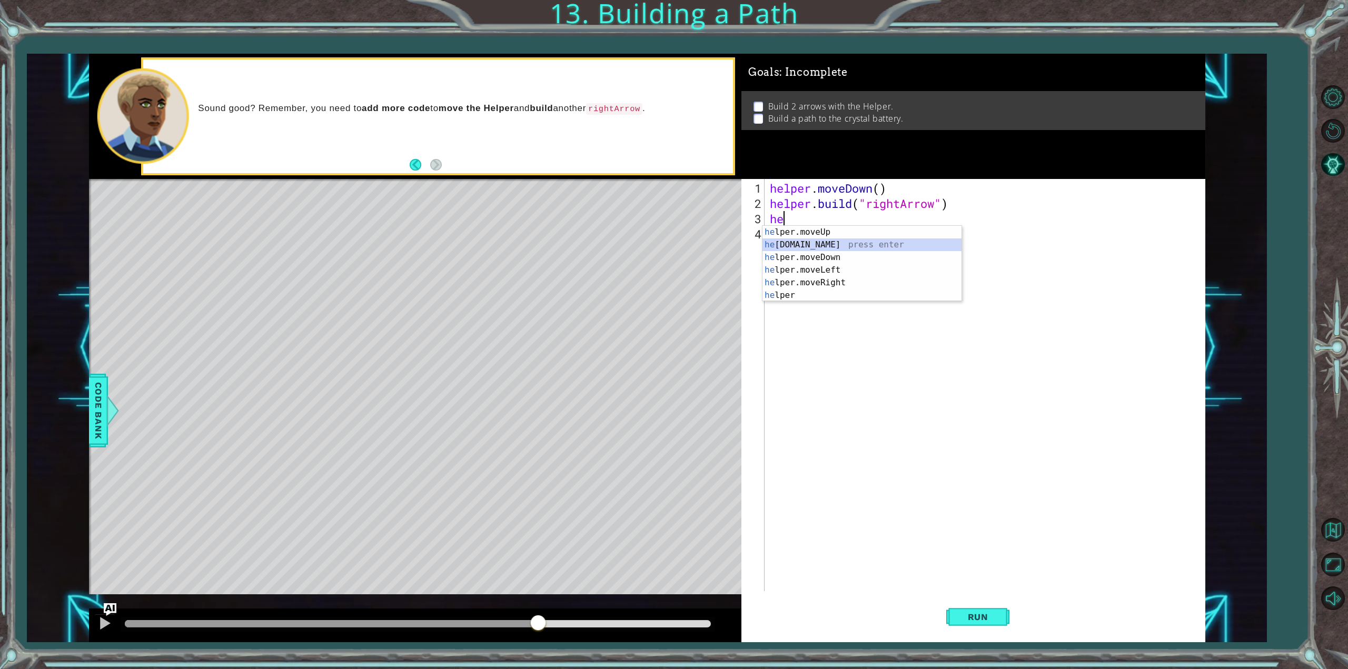
type textarea "[DOMAIN_NAME]("rightArrow")"
click at [915, 415] on div "helper . moveDown ( ) helper . build ( "rightArrow" ) helper . build ( "rightAr…" at bounding box center [987, 402] width 438 height 443
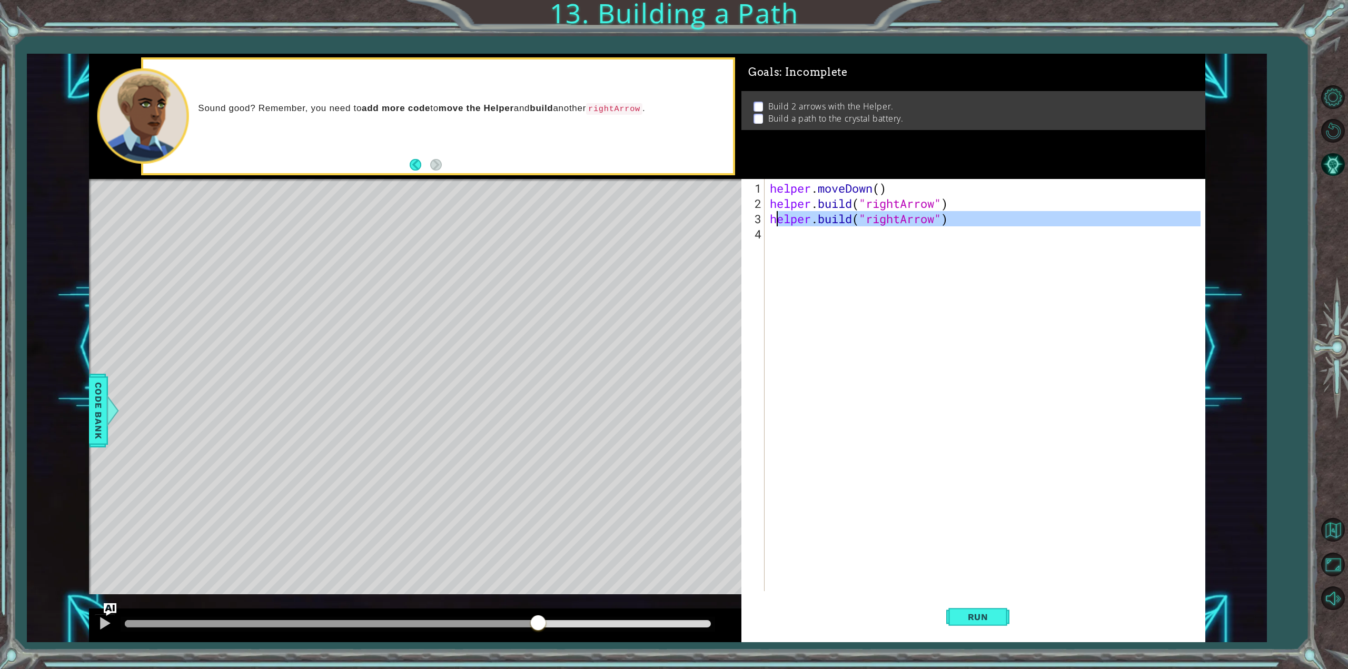
drag, startPoint x: 953, startPoint y: 227, endPoint x: 775, endPoint y: 221, distance: 177.6
click at [775, 221] on div "helper . moveDown ( ) helper . build ( "rightArrow" ) helper . build ( "rightAr…" at bounding box center [987, 402] width 438 height 443
type textarea "h"
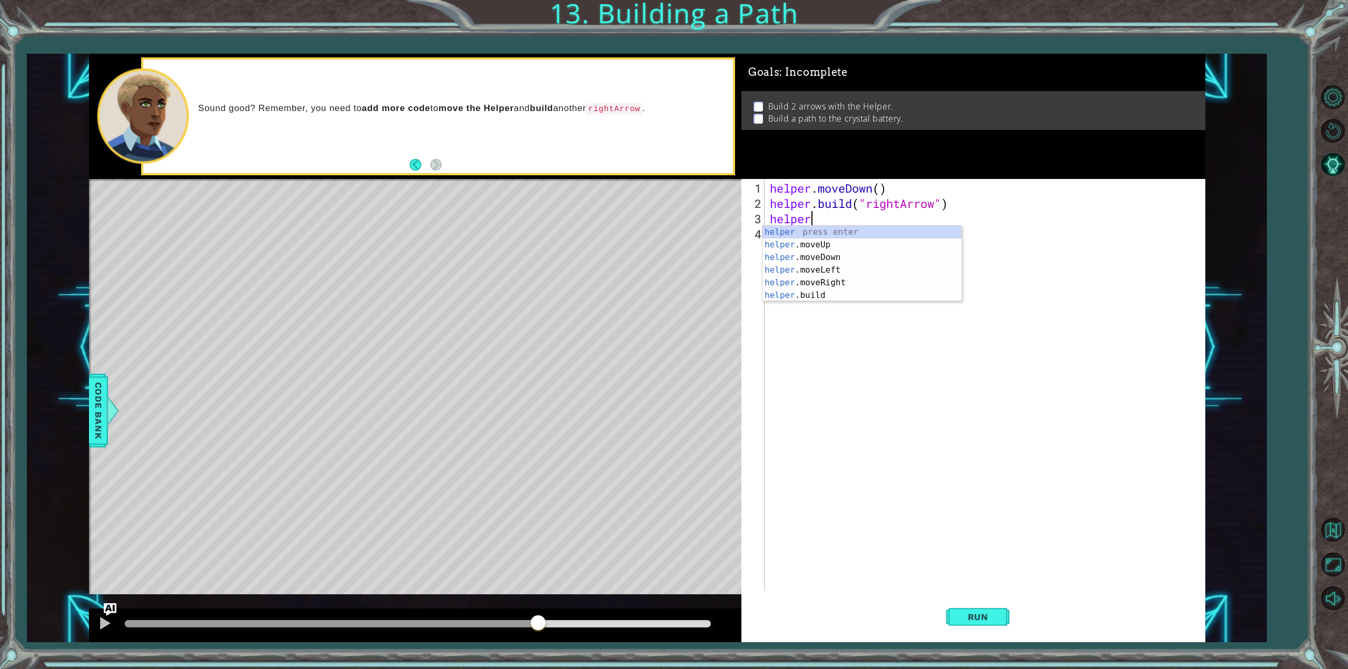
scroll to position [0, 1]
click at [977, 622] on span "Run" at bounding box center [978, 617] width 42 height 11
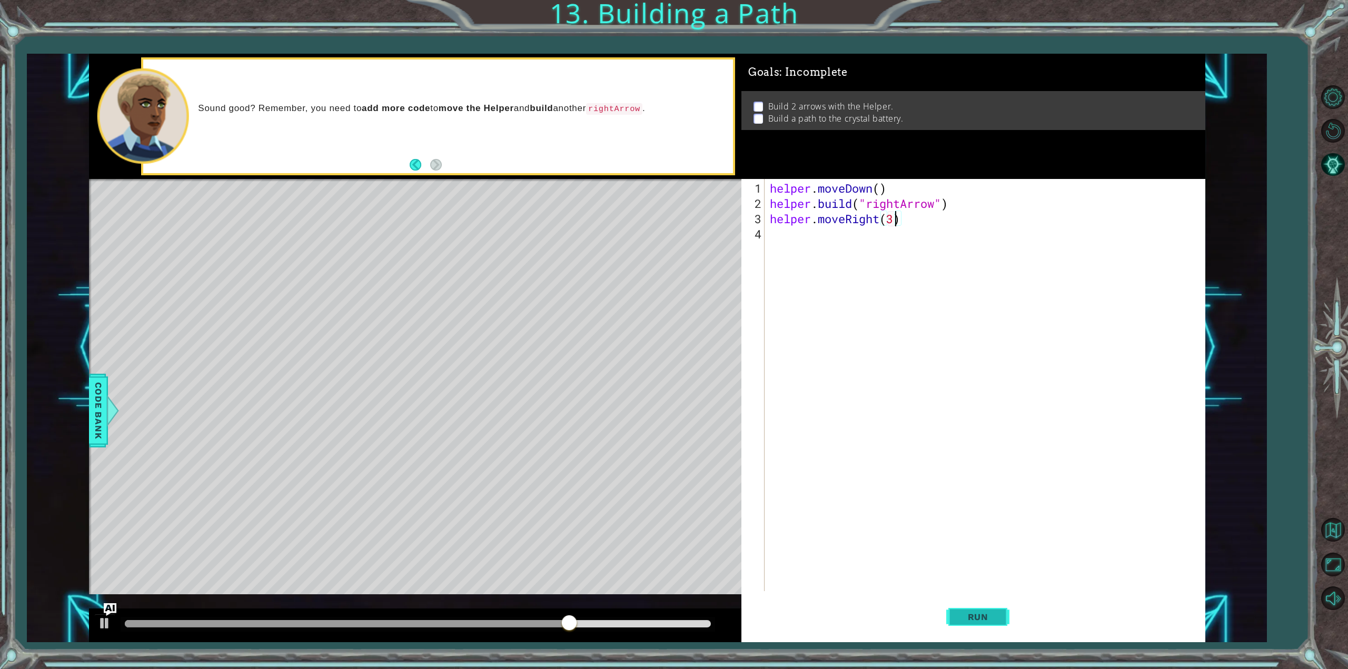
type textarea "helper.moveRight(3)"
click at [965, 623] on button "Run" at bounding box center [977, 617] width 63 height 46
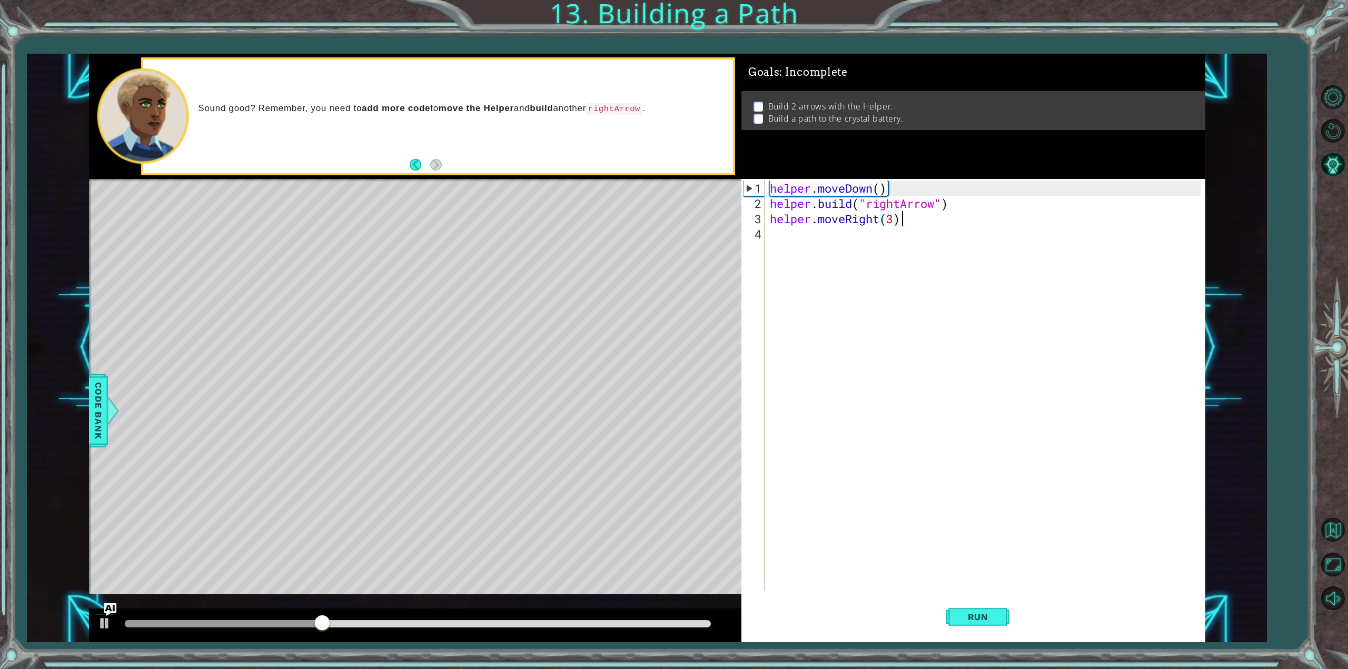
click at [921, 223] on div "helper . moveDown ( ) helper . build ( "rightArrow" ) helper . moveRight ( 3 )" at bounding box center [987, 402] width 438 height 443
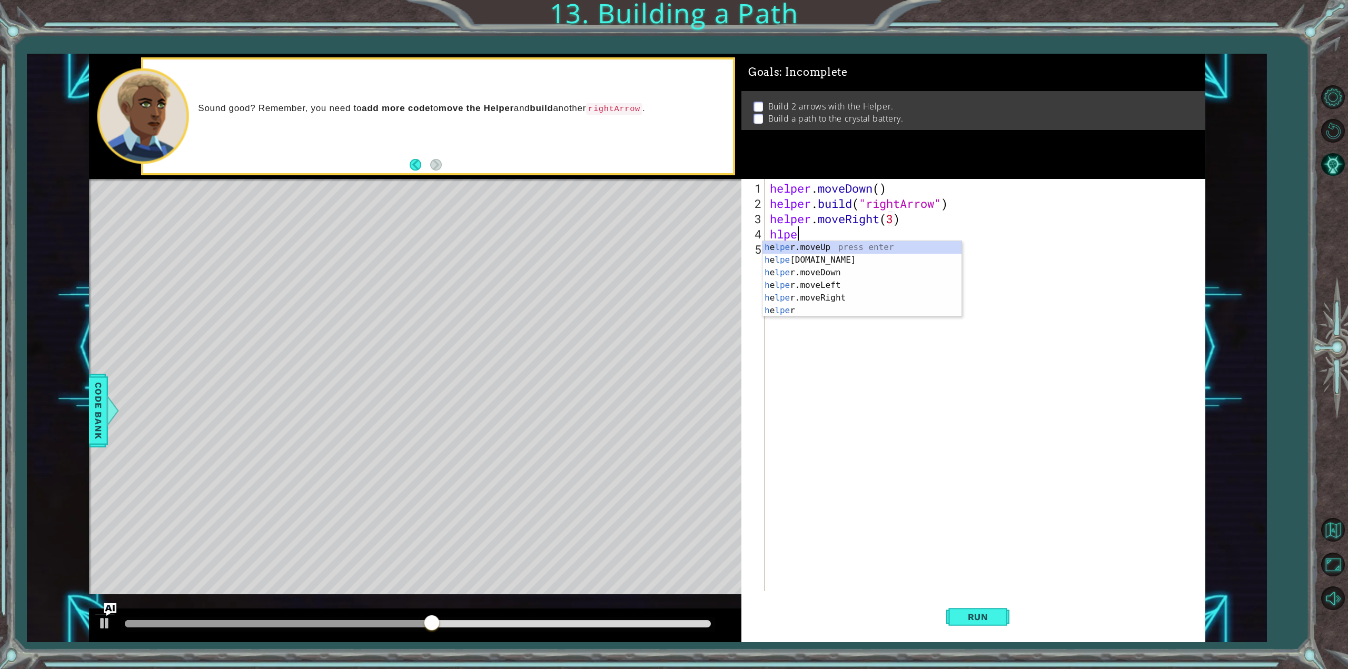
scroll to position [0, 1]
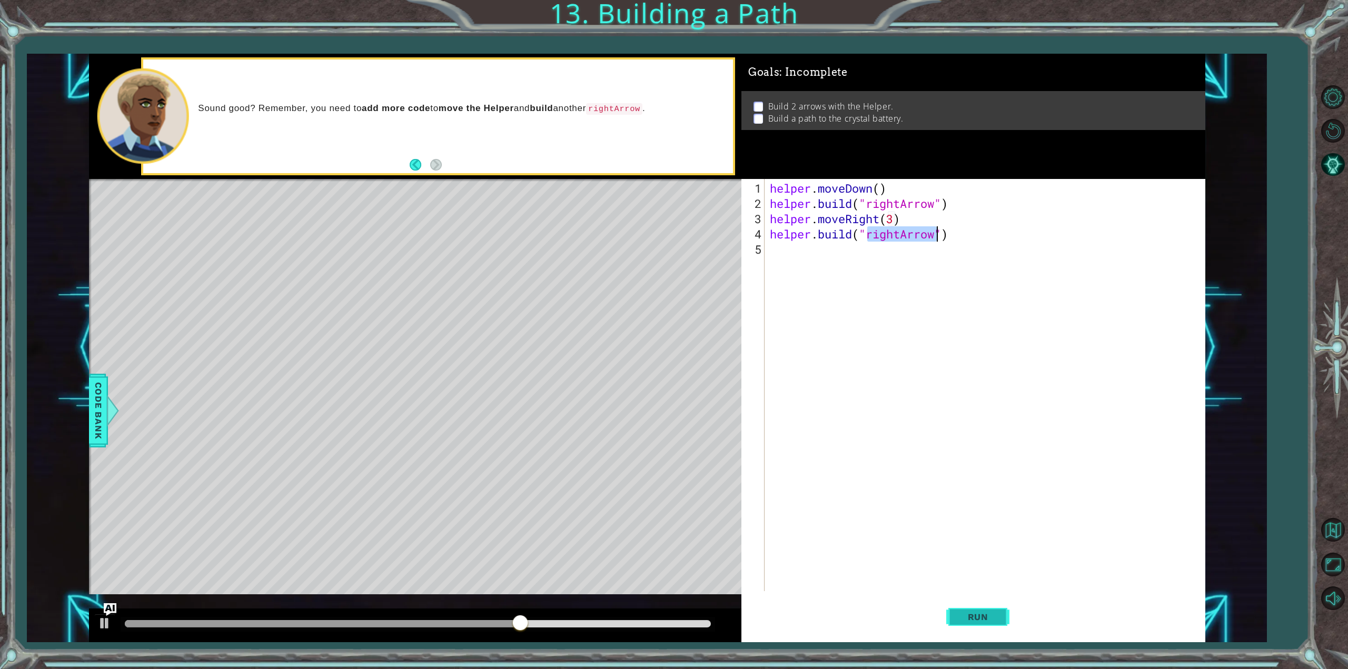
type textarea "[DOMAIN_NAME]("rightArrow")"
click at [954, 618] on button "Run" at bounding box center [977, 617] width 63 height 46
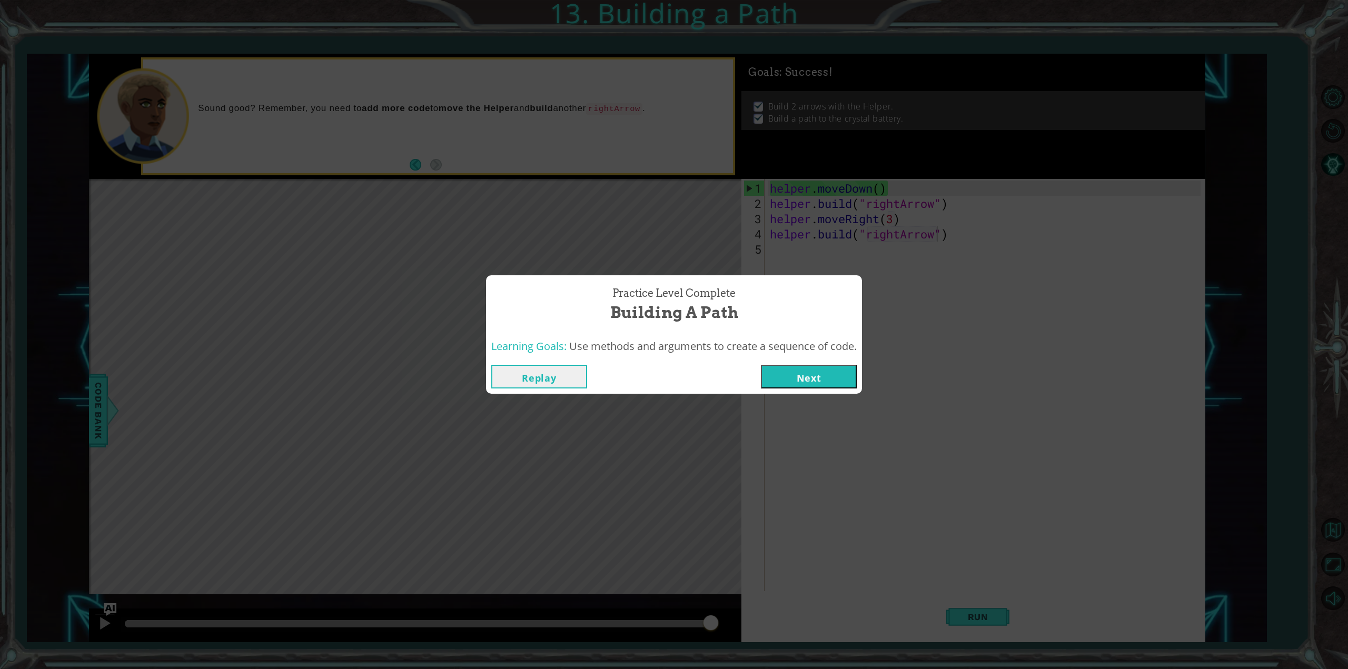
click at [807, 383] on button "Next" at bounding box center [809, 377] width 96 height 24
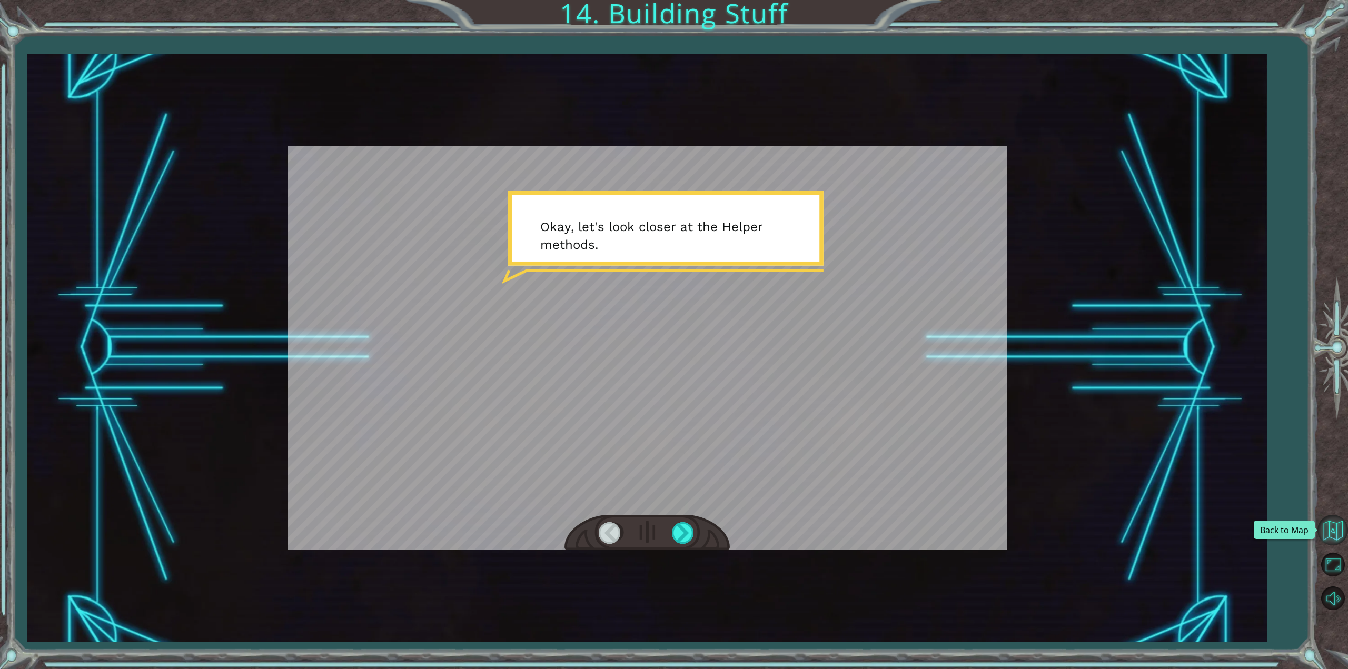
click at [1321, 519] on button "Back to Map" at bounding box center [1333, 530] width 31 height 31
